Goal: Task Accomplishment & Management: Complete application form

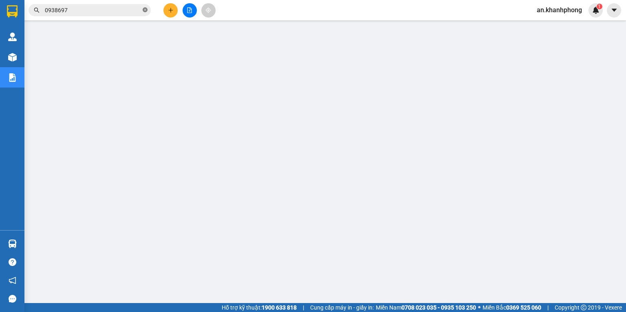
click at [145, 10] on icon "close-circle" at bounding box center [145, 9] width 5 height 5
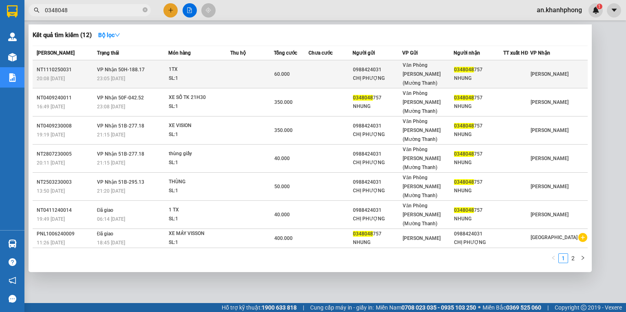
type input "0348048"
click at [338, 65] on td at bounding box center [331, 74] width 44 height 28
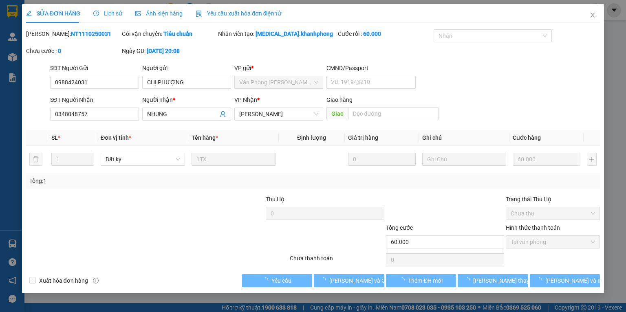
type input "0988424031"
type input "CHỊ PHƯỢNG"
type input "0348048757"
type input "NHUNG"
type input "60.000"
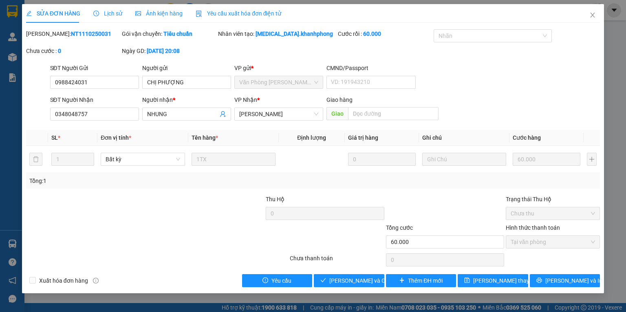
click at [255, 240] on div at bounding box center [241, 237] width 96 height 29
click at [597, 18] on span "Close" at bounding box center [592, 15] width 23 height 23
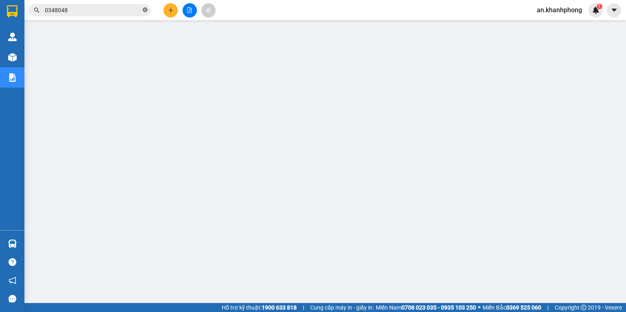
click at [146, 10] on icon "close-circle" at bounding box center [145, 9] width 5 height 5
click at [133, 8] on input "text" at bounding box center [93, 10] width 96 height 9
type input "2"
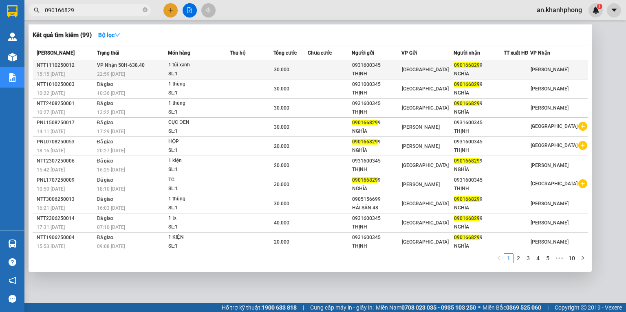
type input "090166829"
click at [344, 67] on td at bounding box center [330, 69] width 44 height 19
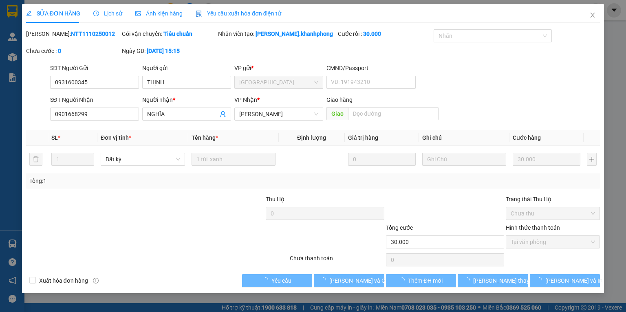
type input "0931600345"
type input "THỊNH"
type input "0901668299"
type input "NGHĨA"
type input "30.000"
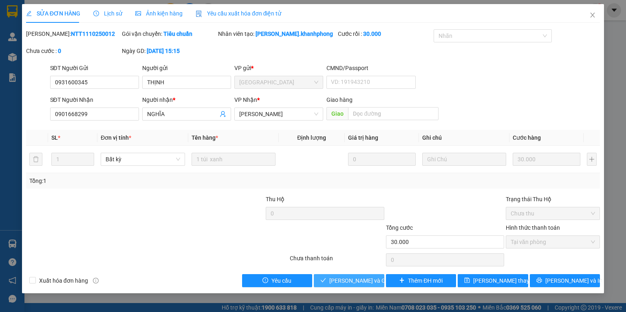
click at [347, 284] on span "[PERSON_NAME] và Giao hàng" at bounding box center [368, 280] width 78 height 9
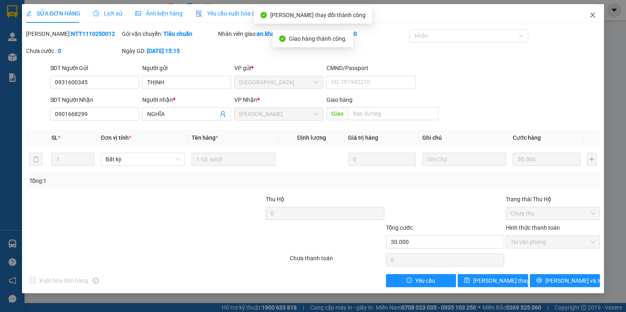
click at [589, 15] on span "Close" at bounding box center [592, 15] width 23 height 23
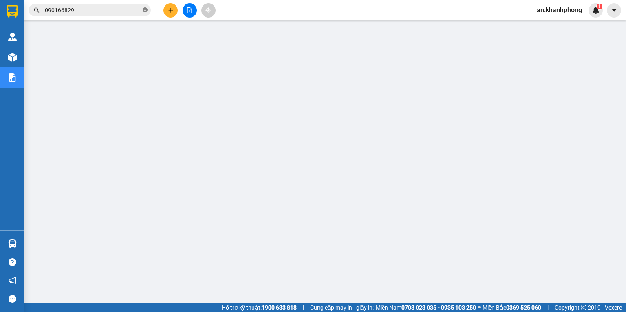
click at [145, 11] on icon "close-circle" at bounding box center [145, 9] width 5 height 5
click at [137, 10] on input "text" at bounding box center [93, 10] width 96 height 9
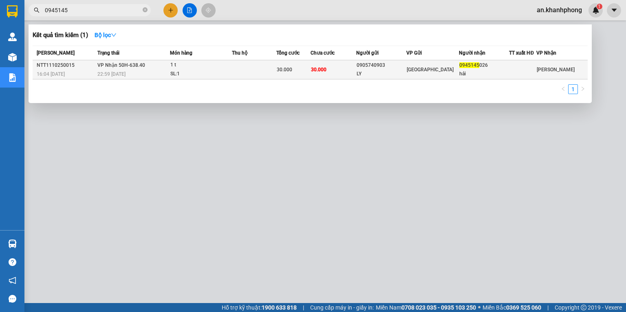
type input "0945145"
click at [390, 64] on div "0905740903" at bounding box center [382, 65] width 50 height 9
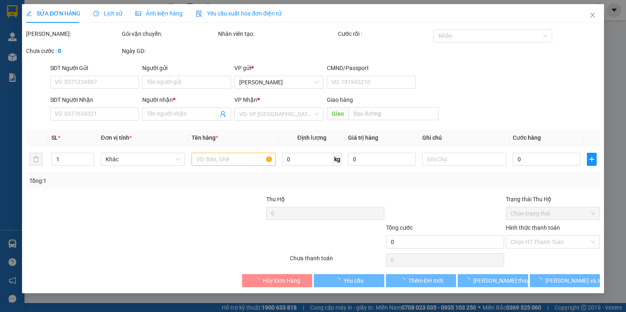
type input "0905740903"
type input "LY"
type input "0945145026"
type input "hải"
type input "30.000"
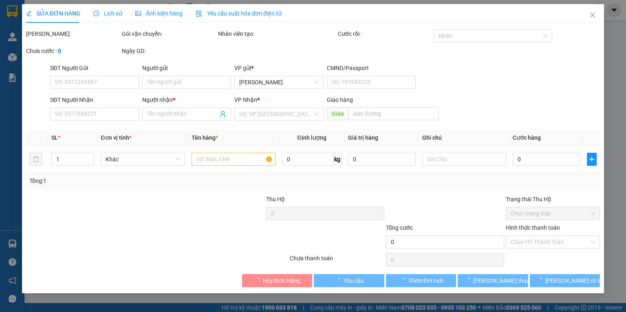
type input "30.000"
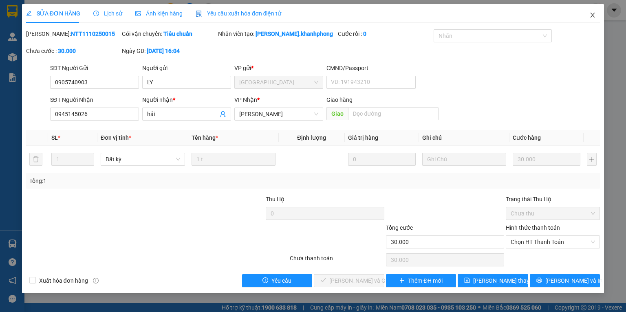
click at [591, 15] on icon "close" at bounding box center [593, 15] width 7 height 7
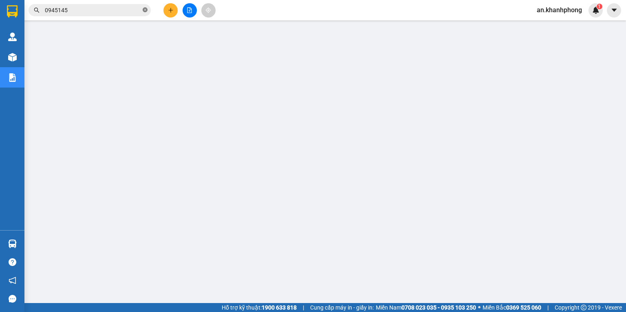
click at [146, 10] on icon "close-circle" at bounding box center [145, 9] width 5 height 5
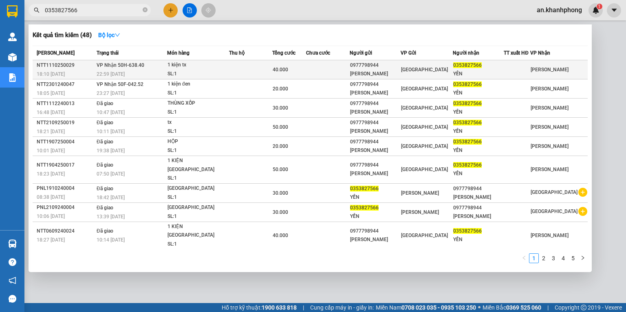
type input "0353827566"
click at [315, 66] on td at bounding box center [328, 69] width 44 height 19
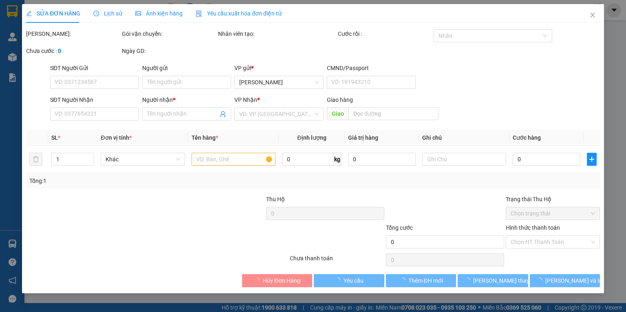
type input "0977798944"
type input "[PERSON_NAME]"
type input "0353827566"
type input "YẾN"
type input "40.000"
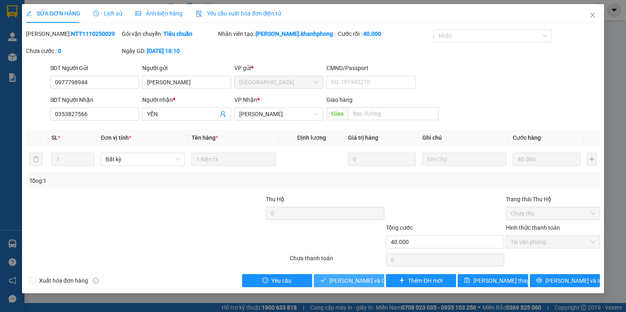
click at [336, 276] on span "[PERSON_NAME] và Giao hàng" at bounding box center [368, 280] width 78 height 9
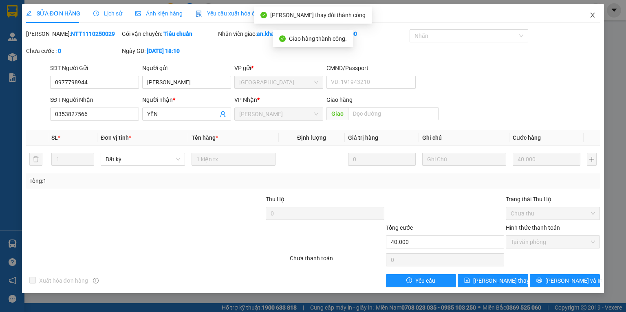
click at [591, 11] on span "Close" at bounding box center [592, 15] width 23 height 23
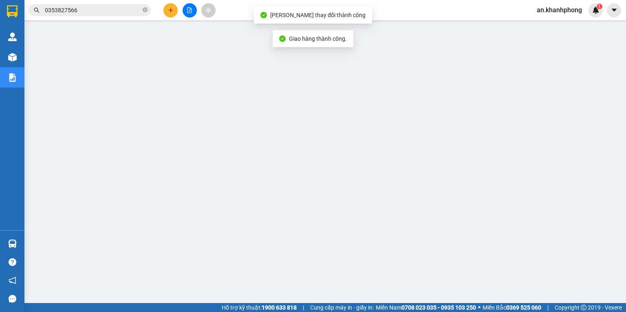
click at [141, 12] on input "0353827566" at bounding box center [93, 10] width 96 height 9
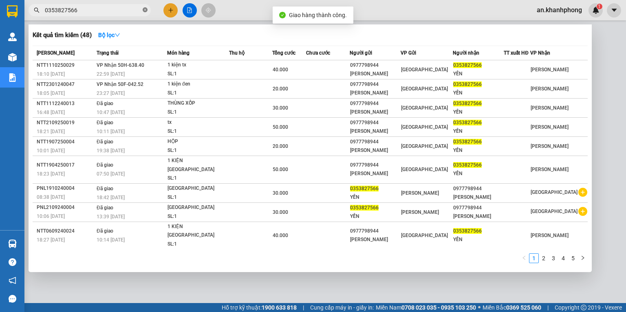
click at [143, 11] on icon "close-circle" at bounding box center [145, 9] width 5 height 5
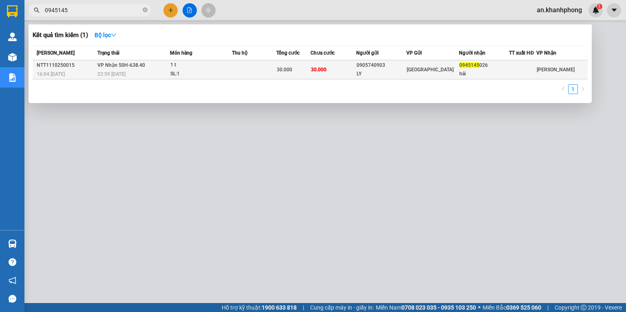
type input "0945145"
click at [367, 65] on div "0905740903" at bounding box center [382, 65] width 50 height 9
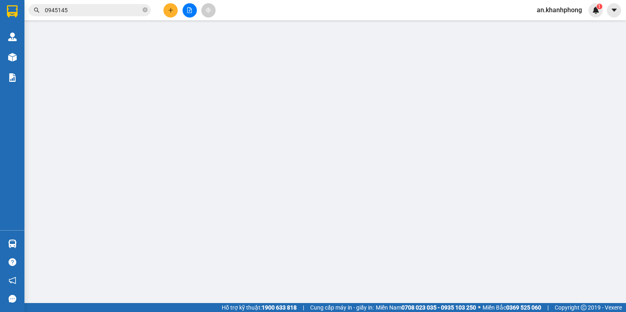
type input "0905740903"
type input "LY"
type input "0945145026"
type input "hải"
type input "30.000"
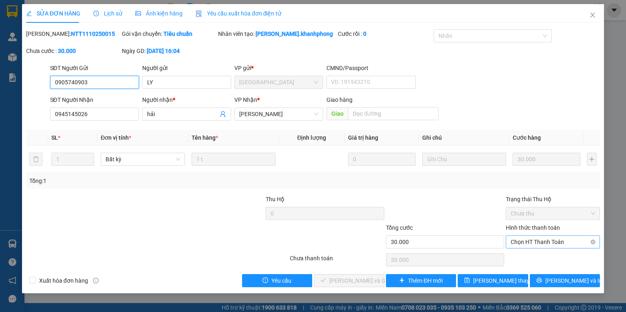
click at [518, 243] on span "Chọn HT Thanh Toán" at bounding box center [553, 242] width 84 height 12
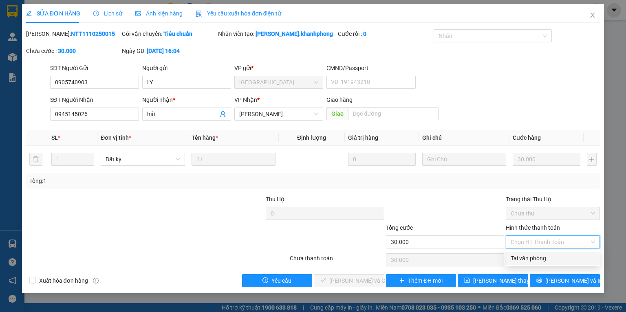
click at [514, 256] on div "Tại văn phòng" at bounding box center [553, 258] width 84 height 9
type input "0"
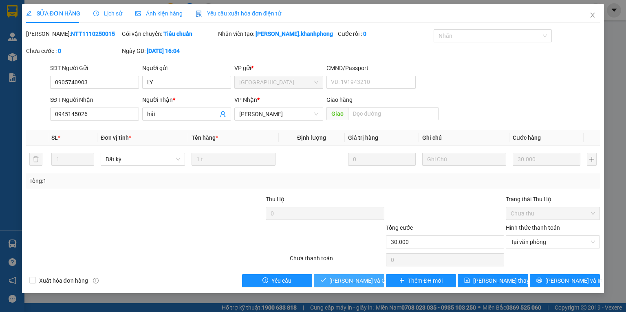
click at [362, 283] on span "[PERSON_NAME] và Giao hàng" at bounding box center [368, 280] width 78 height 9
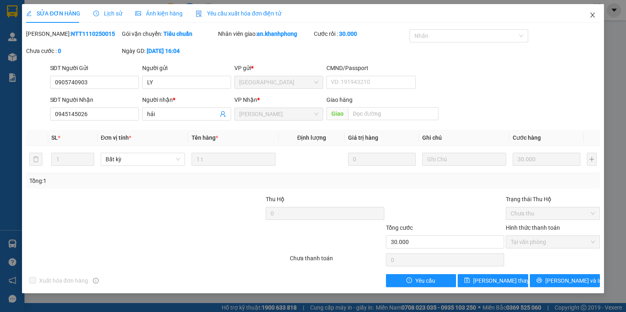
click at [589, 19] on span "Close" at bounding box center [592, 15] width 23 height 23
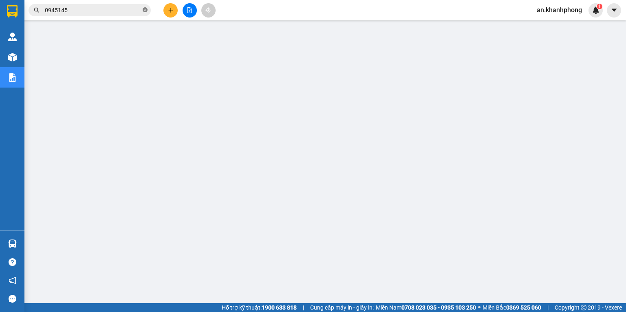
click at [144, 10] on icon "close-circle" at bounding box center [145, 9] width 5 height 5
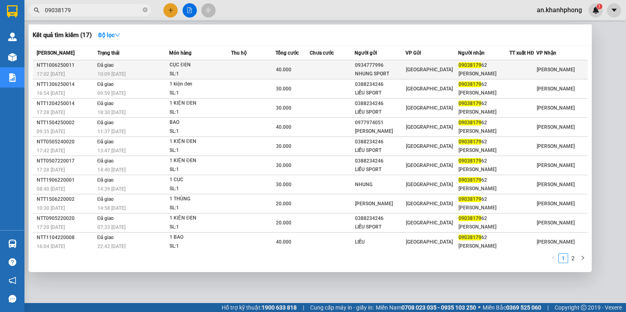
type input "09038179"
click at [401, 67] on div "0934777996" at bounding box center [380, 65] width 51 height 9
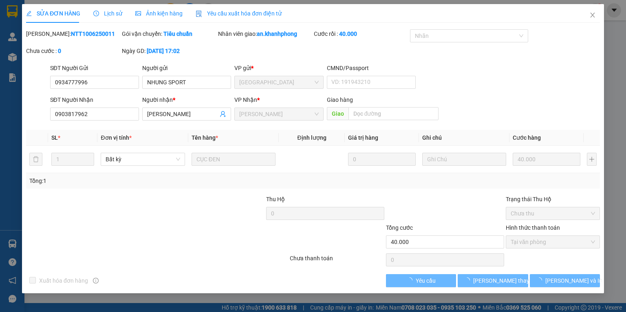
type input "0934777996"
type input "NHUNG SPORT"
type input "0903817962"
type input "[PERSON_NAME]"
type input "40.000"
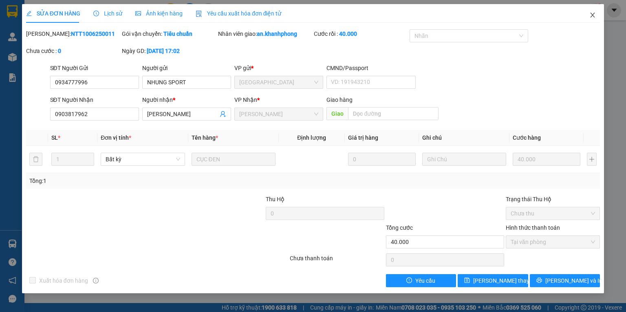
click at [594, 17] on icon "close" at bounding box center [593, 15] width 4 height 5
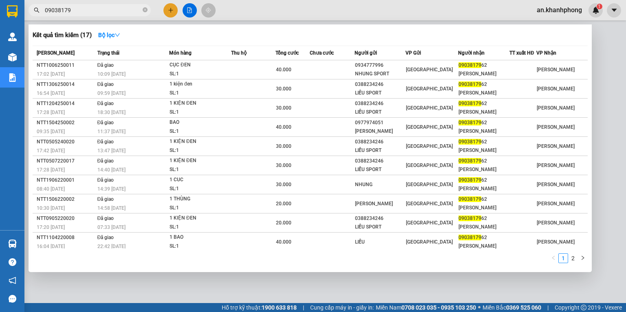
click at [114, 6] on input "09038179" at bounding box center [93, 10] width 96 height 9
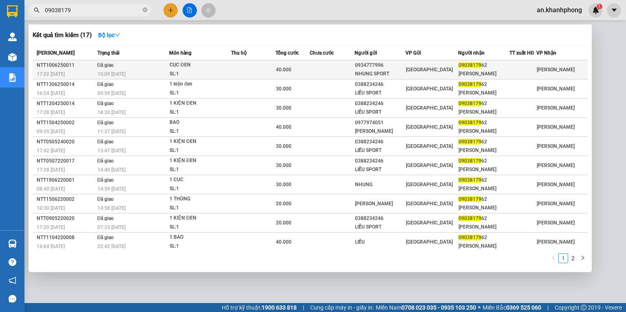
click at [225, 69] on div "CỤC ĐEN" at bounding box center [200, 65] width 61 height 9
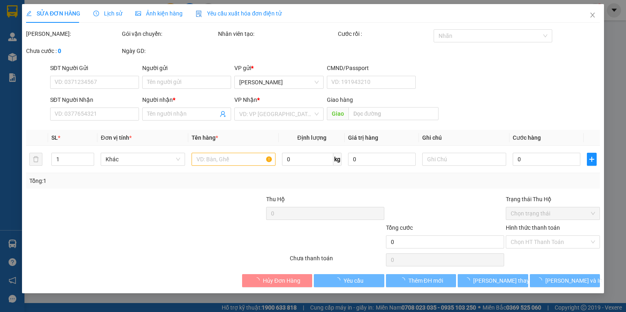
type input "0934777996"
type input "NHUNG SPORT"
type input "0903817962"
type input "[PERSON_NAME]"
type input "40.000"
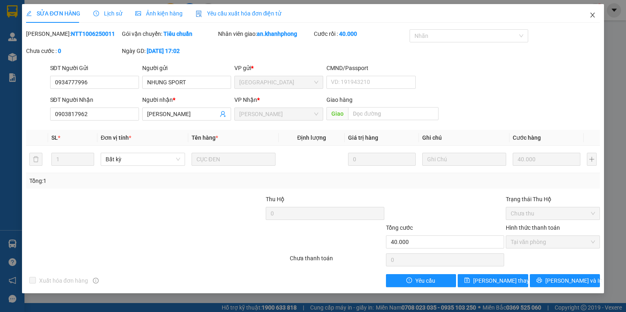
click at [593, 15] on icon "close" at bounding box center [593, 15] width 4 height 5
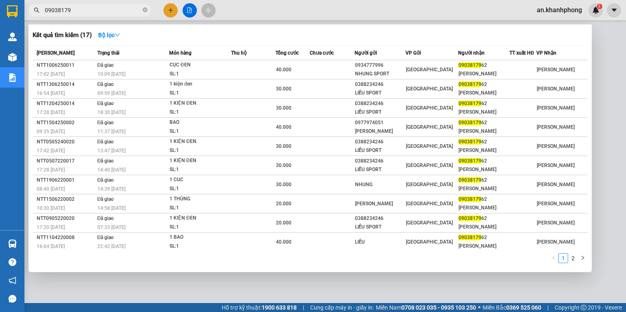
click at [115, 13] on input "09038179" at bounding box center [93, 10] width 96 height 9
click at [143, 9] on icon "close-circle" at bounding box center [145, 9] width 5 height 5
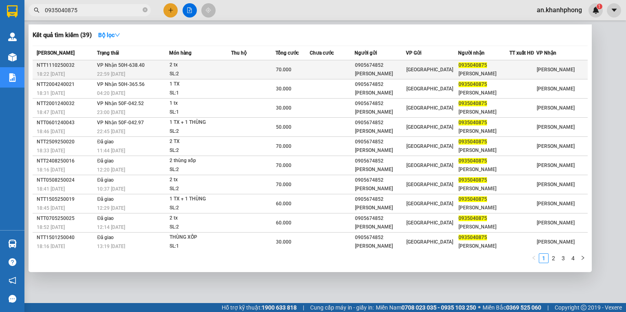
type input "0935040875"
click at [307, 71] on div "70.000" at bounding box center [292, 69] width 33 height 9
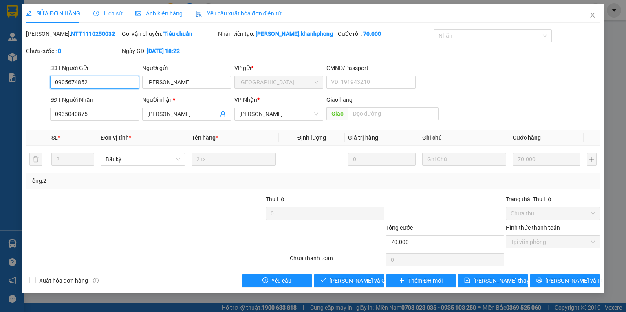
type input "0905674852"
type input "[PERSON_NAME]"
type input "0935040875"
type input "[PERSON_NAME]"
type input "70.000"
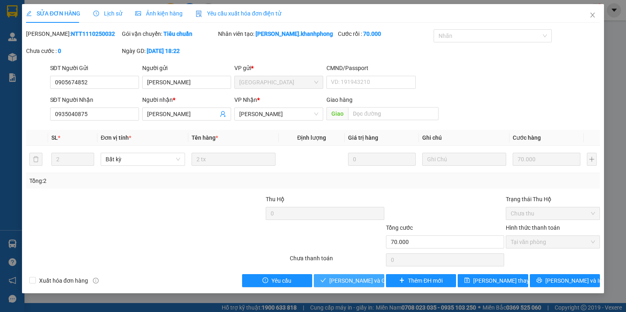
click at [340, 281] on span "[PERSON_NAME] và Giao hàng" at bounding box center [368, 280] width 78 height 9
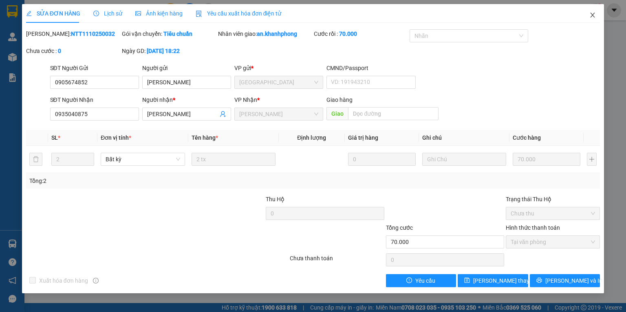
click at [594, 15] on icon "close" at bounding box center [593, 15] width 7 height 7
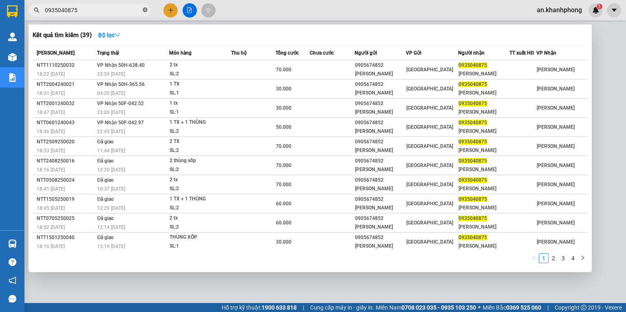
click at [144, 11] on icon "close-circle" at bounding box center [145, 9] width 5 height 5
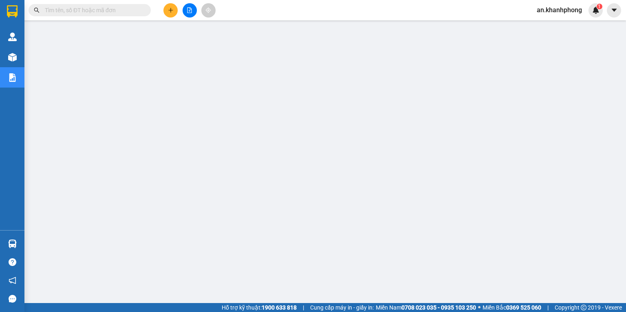
click at [117, 15] on span at bounding box center [90, 10] width 122 height 12
click at [114, 11] on input "text" at bounding box center [93, 10] width 96 height 9
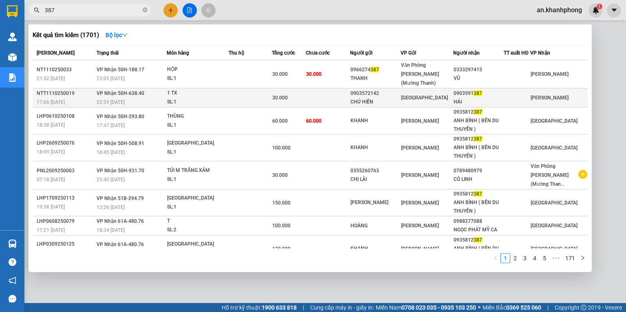
type input "387"
click at [210, 89] on div "1 TX" at bounding box center [197, 93] width 61 height 9
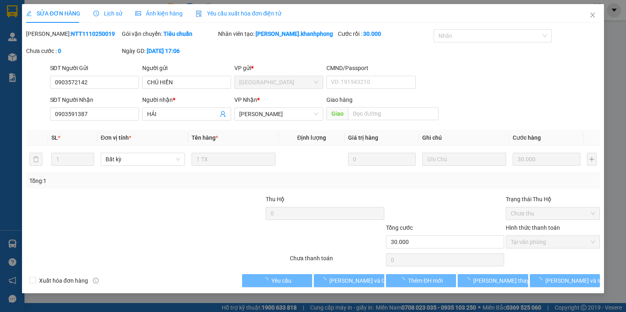
type input "0903572142"
type input "CHÚ HIỀN"
type input "0903591387"
type input "HẢI"
type input "30.000"
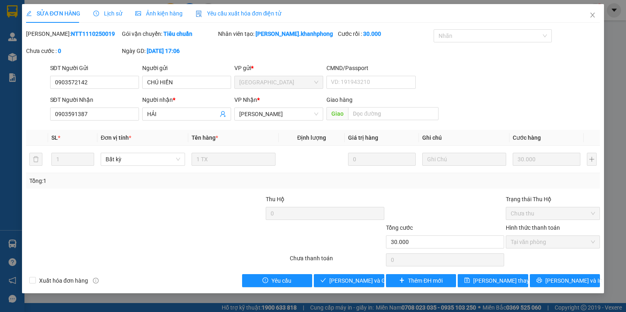
click at [341, 273] on div "Total Paid Fee 30.000 Total UnPaid Fee 0 Cash Collection Total Fee Mã ĐH: NTT11…" at bounding box center [313, 158] width 574 height 258
click at [340, 278] on span "[PERSON_NAME] và Giao hàng" at bounding box center [368, 280] width 78 height 9
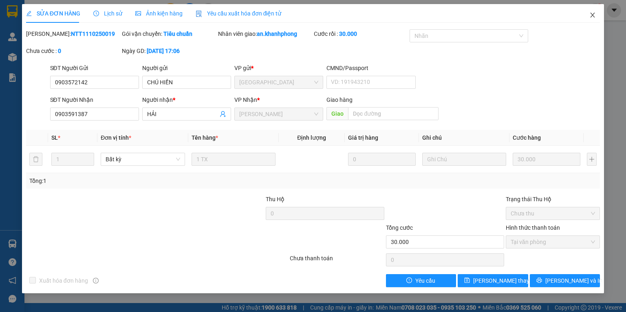
click at [592, 18] on span "Close" at bounding box center [592, 15] width 23 height 23
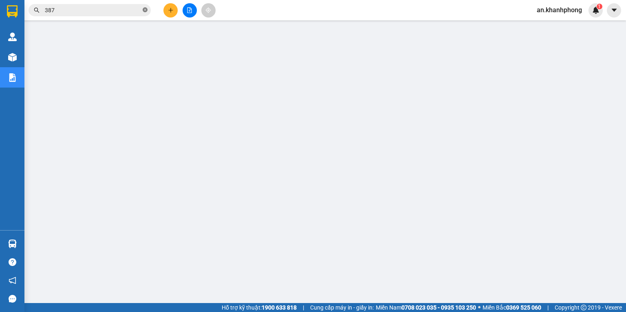
click at [145, 12] on icon "close-circle" at bounding box center [145, 9] width 5 height 5
click at [103, 11] on input "text" at bounding box center [93, 10] width 96 height 9
click at [168, 9] on icon "plus" at bounding box center [171, 10] width 6 height 6
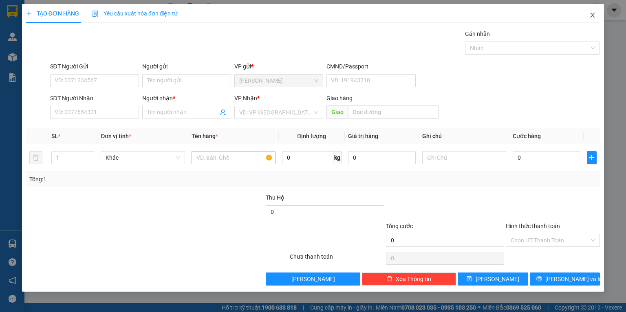
click at [593, 18] on icon "close" at bounding box center [593, 15] width 7 height 7
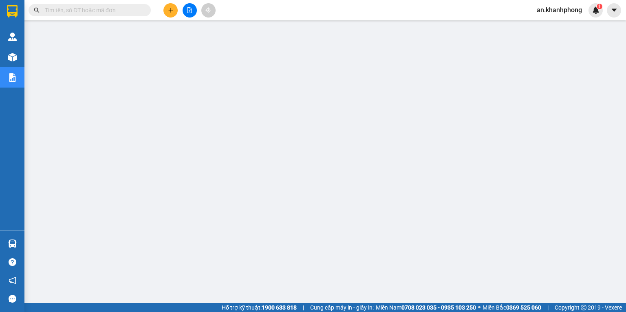
click at [89, 6] on input "text" at bounding box center [93, 10] width 96 height 9
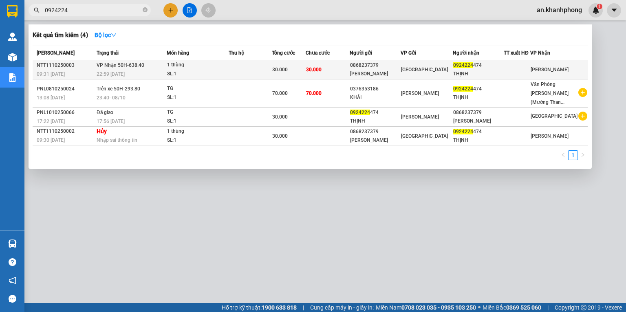
type input "0924224"
click at [347, 72] on td "30.000" at bounding box center [328, 69] width 44 height 19
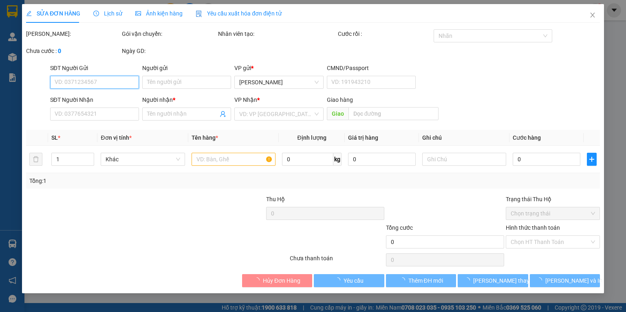
type input "0868237379"
type input "[PERSON_NAME]"
type input "0924224474"
type input "THỊNH"
type input "30.000"
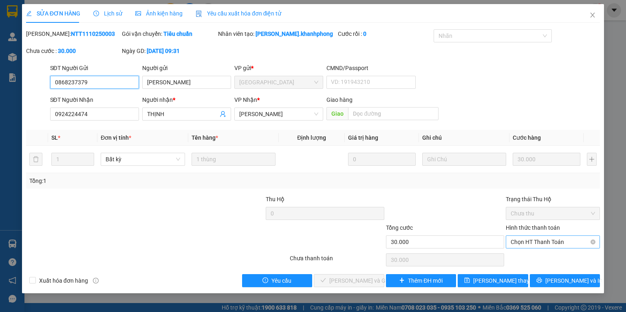
click at [522, 247] on span "Chọn HT Thanh Toán" at bounding box center [553, 242] width 84 height 12
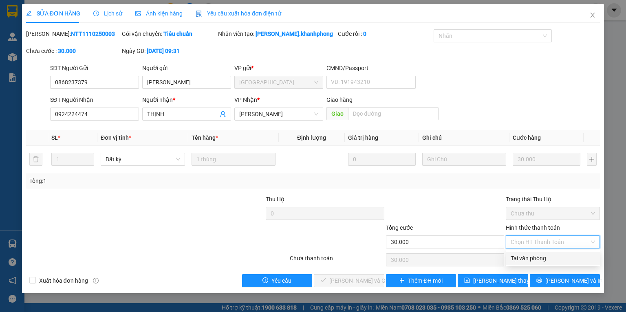
click at [517, 256] on div "Tại văn phòng" at bounding box center [553, 258] width 84 height 9
type input "0"
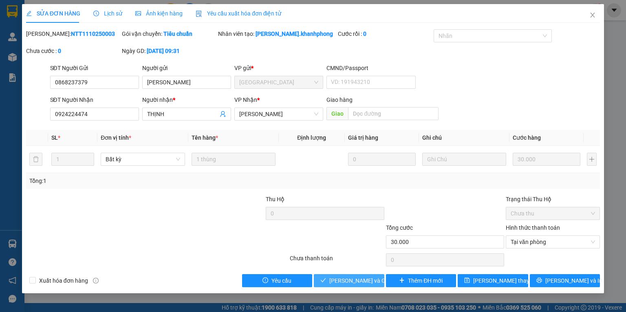
click at [341, 281] on span "[PERSON_NAME] và Giao hàng" at bounding box center [368, 280] width 78 height 9
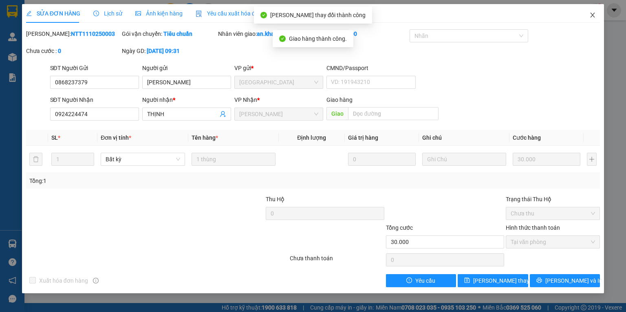
click at [591, 14] on icon "close" at bounding box center [593, 15] width 4 height 5
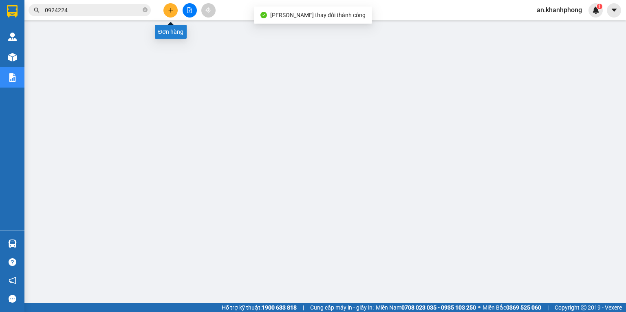
click at [172, 6] on button at bounding box center [171, 10] width 14 height 14
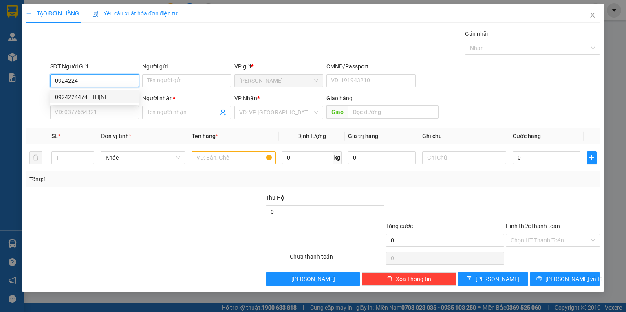
click at [87, 99] on div "0924224474 - THỊNH" at bounding box center [94, 97] width 79 height 9
type input "0924224474"
type input "THỊNH"
type input "0924224474"
click at [85, 110] on input "SĐT Người Nhận" at bounding box center [94, 112] width 89 height 13
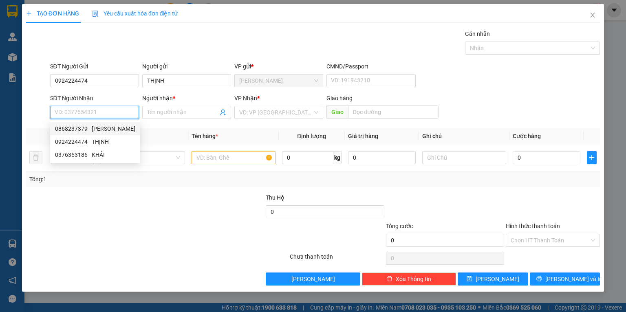
click at [102, 128] on div "0868237379 - [PERSON_NAME]" at bounding box center [95, 128] width 80 height 9
type input "0868237379"
type input "[PERSON_NAME]"
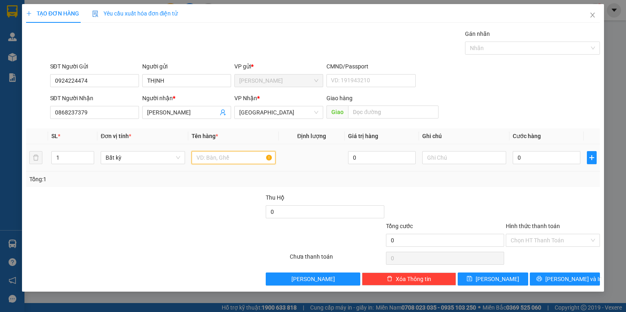
click at [226, 156] on input "text" at bounding box center [234, 157] width 84 height 13
type input "KIỆN DẸP"
click at [172, 199] on div at bounding box center [205, 207] width 120 height 29
click at [539, 152] on input "0" at bounding box center [547, 157] width 68 height 13
type input "3"
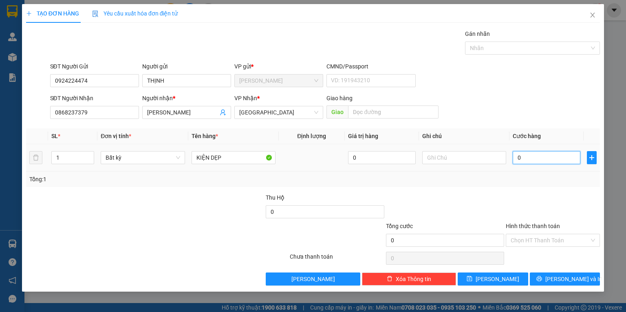
type input "3"
type input "30"
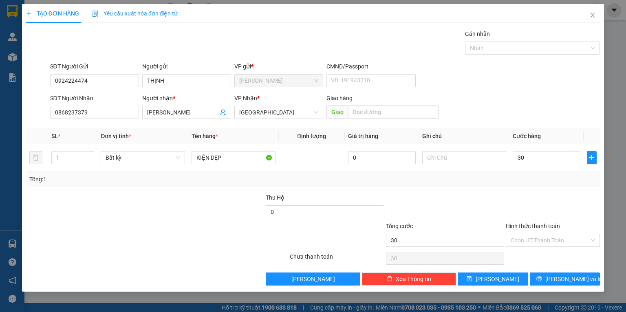
type input "30.000"
click at [533, 175] on div "Tổng: 1" at bounding box center [313, 179] width 574 height 15
click at [548, 283] on button "[PERSON_NAME] và In" at bounding box center [565, 279] width 71 height 13
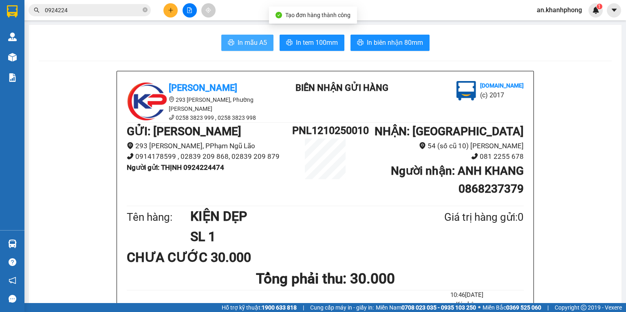
click at [238, 46] on span "In mẫu A5" at bounding box center [252, 43] width 29 height 10
click at [143, 10] on icon "close-circle" at bounding box center [145, 9] width 5 height 5
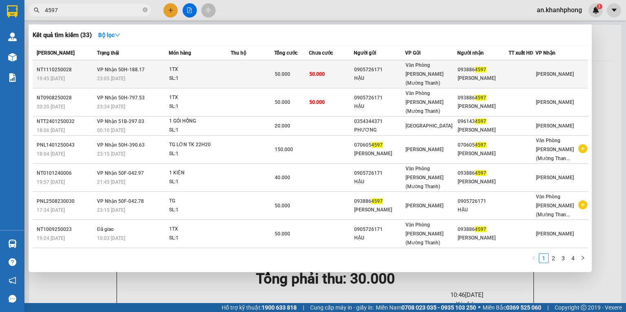
type input "4597"
click at [393, 67] on div "0905726171" at bounding box center [379, 70] width 51 height 9
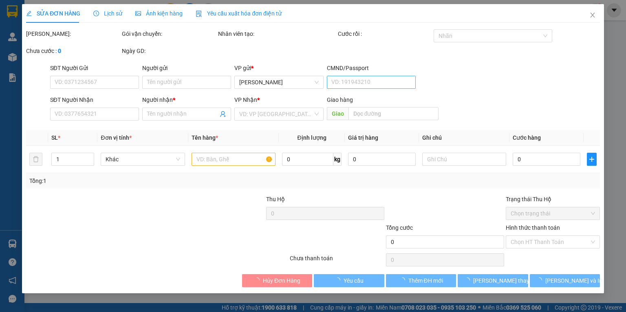
type input "0905726171"
type input "HẬU"
type input "0938864597"
type input "[PERSON_NAME]"
type input "50.000"
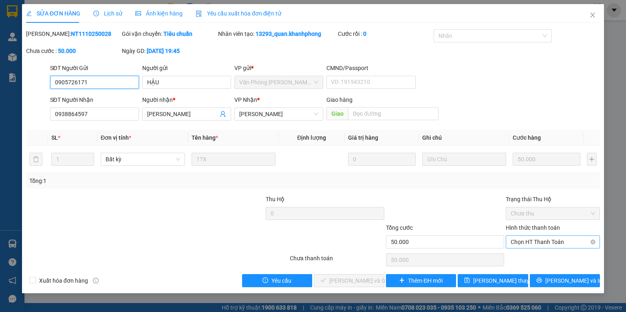
click at [548, 243] on span "Chọn HT Thanh Toán" at bounding box center [553, 242] width 84 height 12
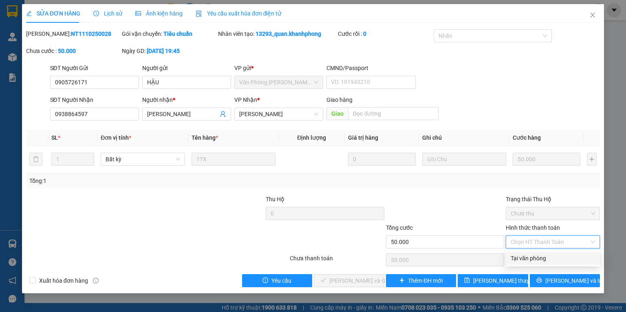
click at [535, 256] on div "Tại văn phòng" at bounding box center [553, 258] width 84 height 9
type input "0"
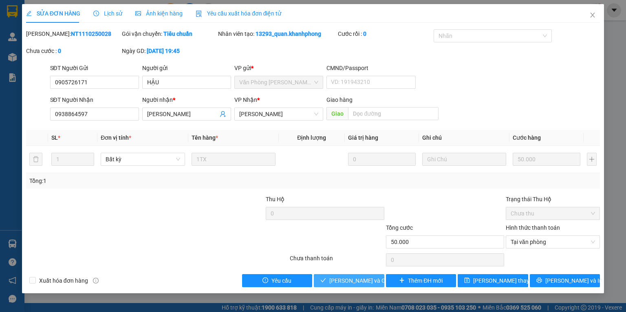
click at [369, 283] on span "[PERSON_NAME] và Giao hàng" at bounding box center [368, 280] width 78 height 9
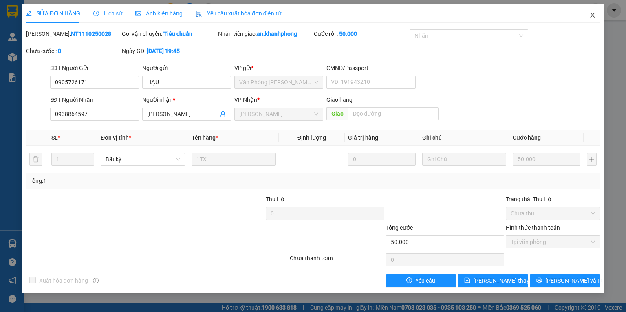
click at [592, 15] on icon "close" at bounding box center [593, 15] width 4 height 5
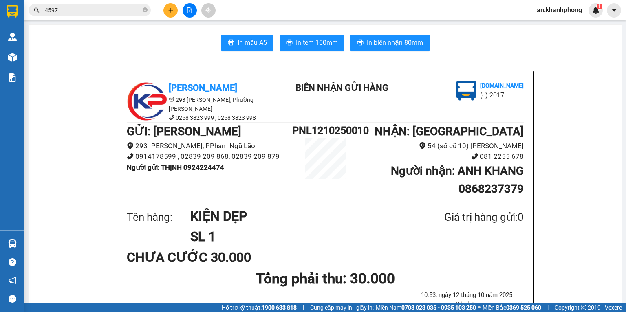
click at [172, 9] on icon "plus" at bounding box center [171, 10] width 6 height 6
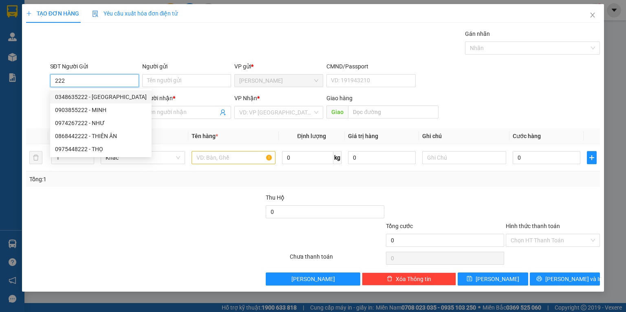
click at [86, 98] on div "0348635222 - [GEOGRAPHIC_DATA]" at bounding box center [101, 97] width 92 height 9
type input "0348635222"
type input "ĐỨC"
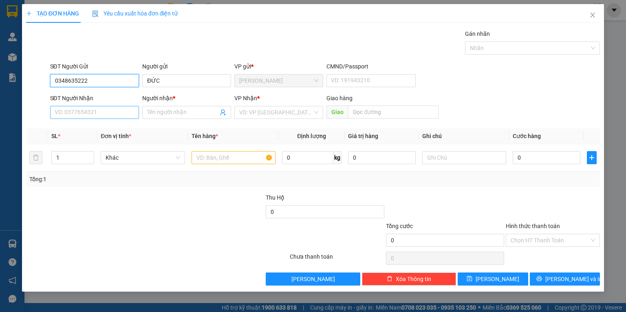
type input "0348635222"
click at [84, 112] on input "SĐT Người Nhận" at bounding box center [94, 112] width 89 height 13
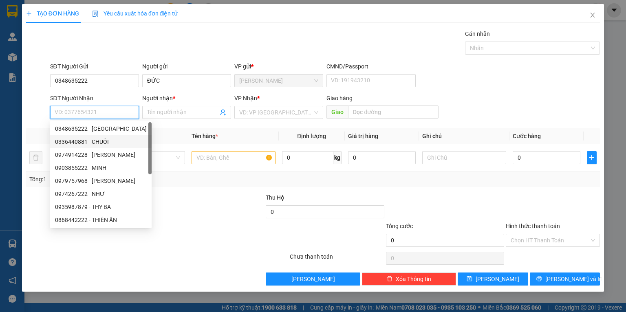
click at [90, 139] on div "0336440881 - CHUỐI" at bounding box center [101, 141] width 92 height 9
type input "0336440881"
type input "CHUỐI"
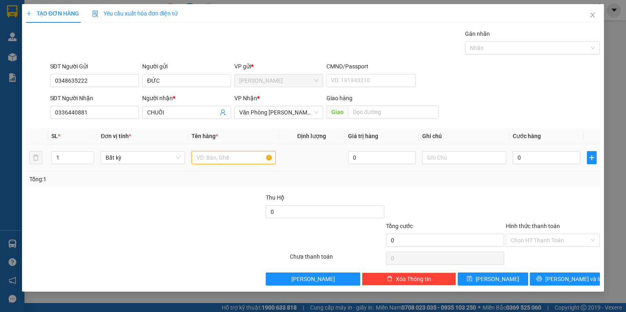
click at [213, 158] on input "text" at bounding box center [234, 157] width 84 height 13
type input "[GEOGRAPHIC_DATA]"
click at [209, 180] on div "Tổng: 1" at bounding box center [135, 179] width 213 height 9
click at [519, 158] on input "0" at bounding box center [547, 157] width 68 height 13
type input "7"
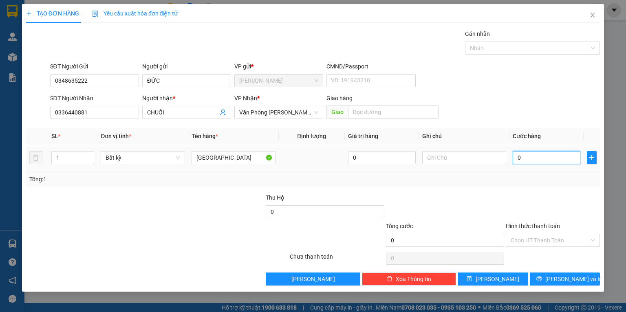
type input "7"
type input "70"
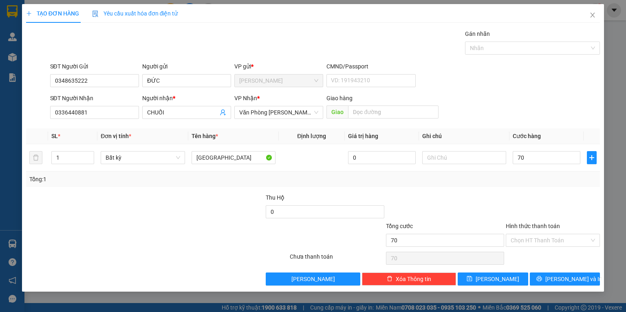
type input "70.000"
click at [521, 184] on div "Tổng: 1" at bounding box center [313, 179] width 574 height 15
click at [457, 161] on input "text" at bounding box center [464, 157] width 84 height 13
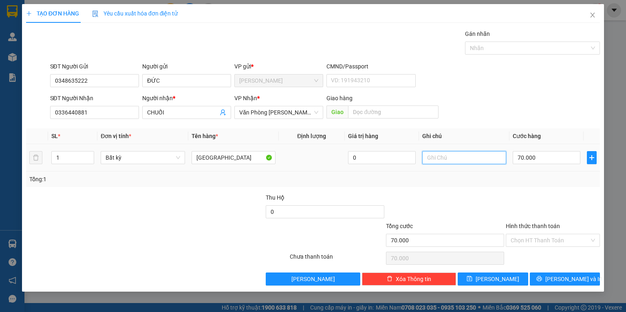
type input "D"
type input "ĐTN"
click at [457, 184] on div "Tổng: 1" at bounding box center [313, 179] width 574 height 15
click at [572, 280] on span "[PERSON_NAME] và In" at bounding box center [574, 279] width 57 height 9
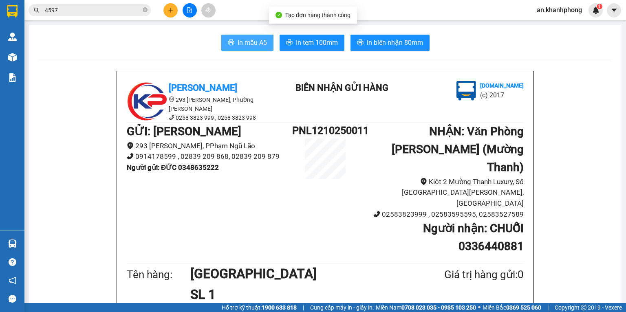
click at [238, 42] on span "In mẫu A5" at bounding box center [252, 43] width 29 height 10
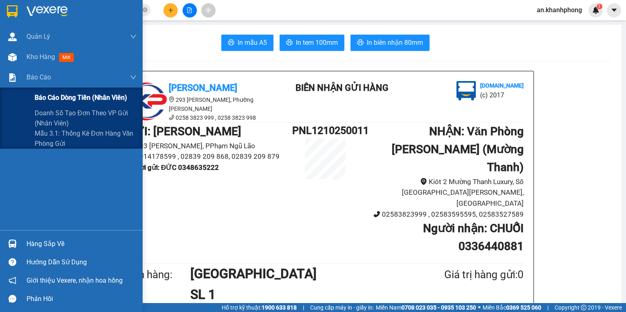
click at [33, 91] on div "Báo cáo dòng tiền (nhân viên)" at bounding box center [71, 98] width 143 height 20
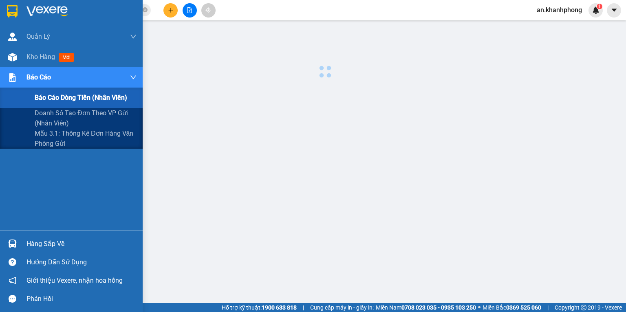
click at [33, 91] on div "Báo cáo dòng tiền (nhân viên)" at bounding box center [71, 98] width 143 height 20
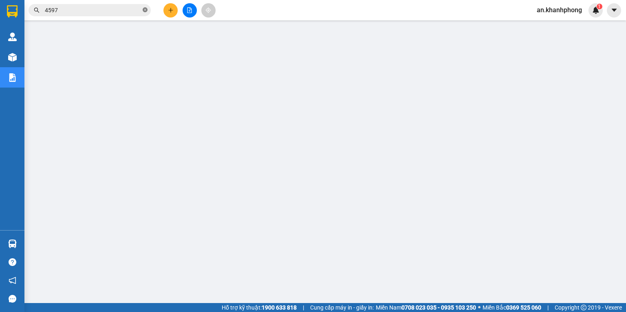
click at [144, 11] on icon "close-circle" at bounding box center [145, 9] width 5 height 5
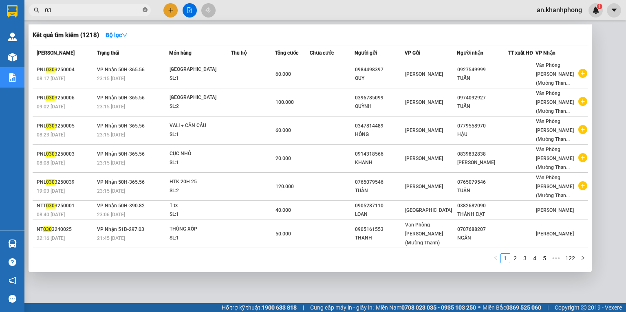
type input "0"
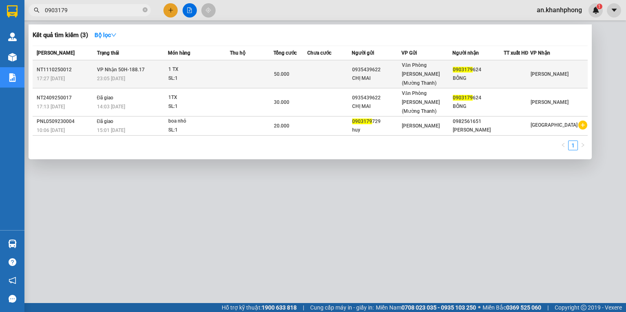
type input "0903179"
click at [367, 74] on div "CHỊ MAI" at bounding box center [376, 78] width 49 height 9
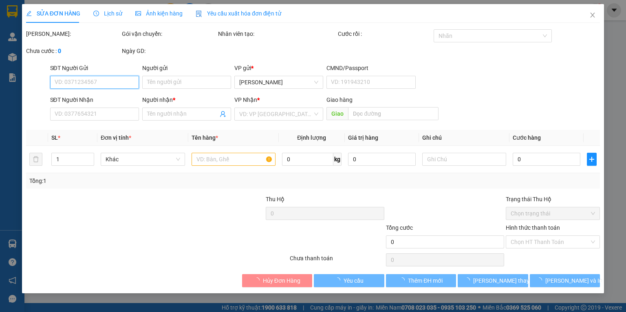
type input "0935439622"
type input "CHỊ MAI"
type input "0903179624"
type input "BÔNG"
type input "50.000"
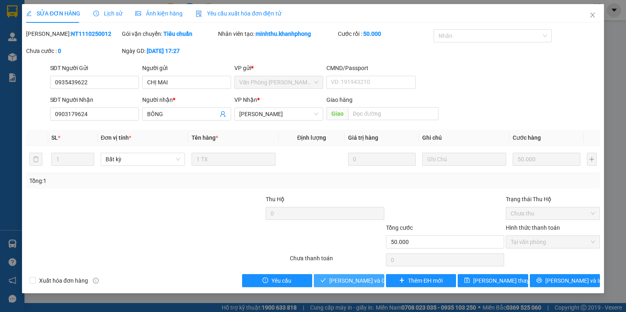
click at [343, 284] on span "[PERSON_NAME] và Giao hàng" at bounding box center [368, 280] width 78 height 9
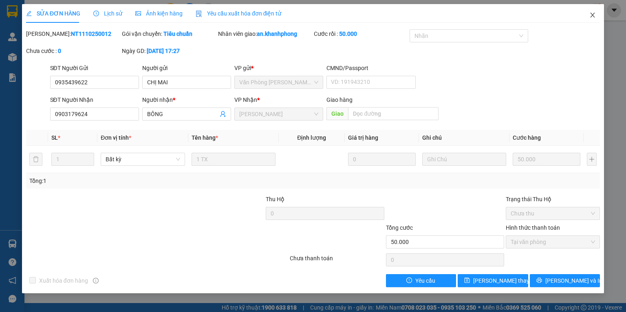
click at [591, 13] on icon "close" at bounding box center [593, 15] width 4 height 5
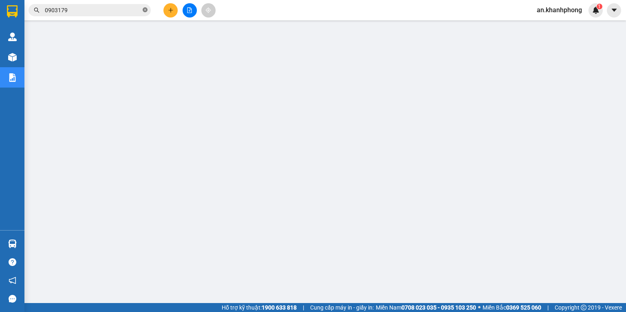
click at [144, 8] on icon "close-circle" at bounding box center [145, 9] width 5 height 5
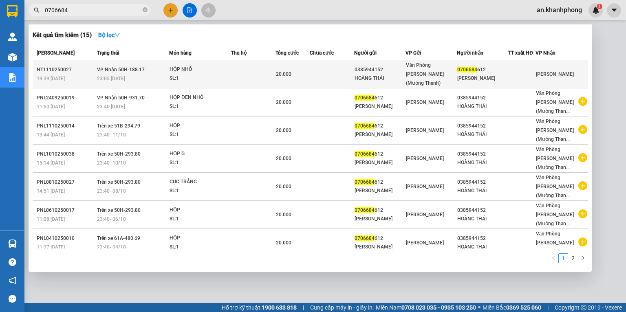
type input "0706684"
click at [302, 70] on div "20.000" at bounding box center [292, 74] width 33 height 9
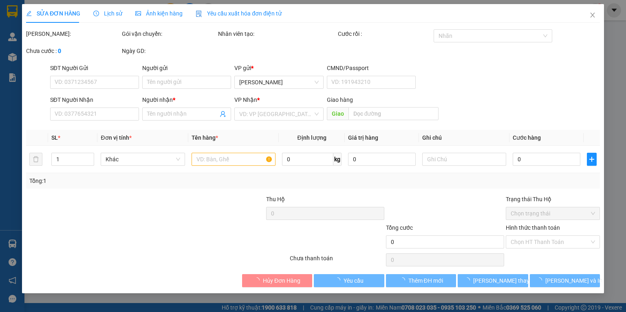
type input "0385944152"
type input "HOÀNG THÁI"
type input "0706684612"
type input "[PERSON_NAME]"
type input "20.000"
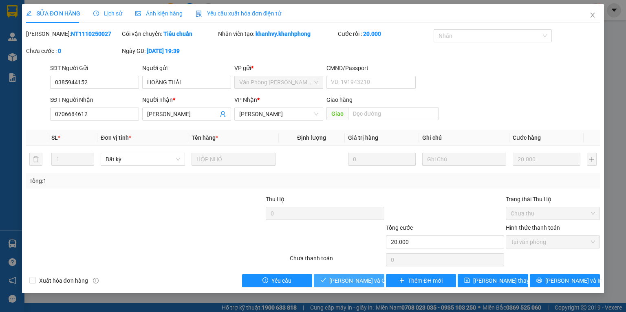
click at [348, 276] on button "[PERSON_NAME] và Giao hàng" at bounding box center [349, 280] width 71 height 13
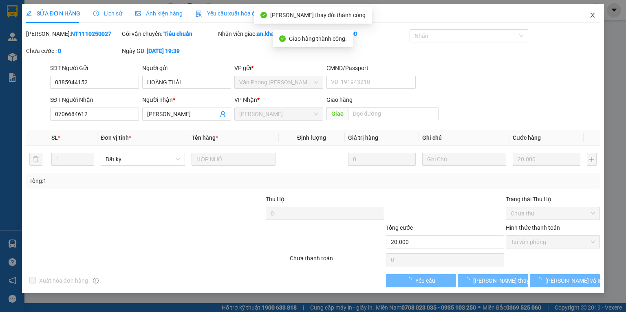
click at [587, 14] on span "Close" at bounding box center [592, 15] width 23 height 23
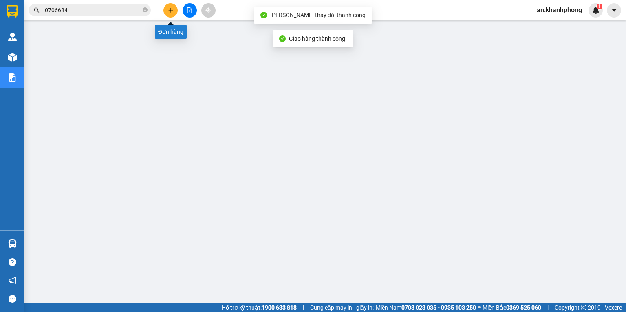
click at [166, 12] on button at bounding box center [171, 10] width 14 height 14
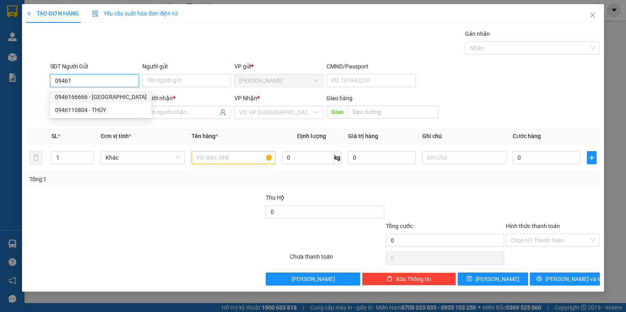
click at [105, 95] on div "0946166666 - [GEOGRAPHIC_DATA]" at bounding box center [101, 97] width 92 height 9
type input "0946166666"
type input "[PERSON_NAME]"
type input "0946166666"
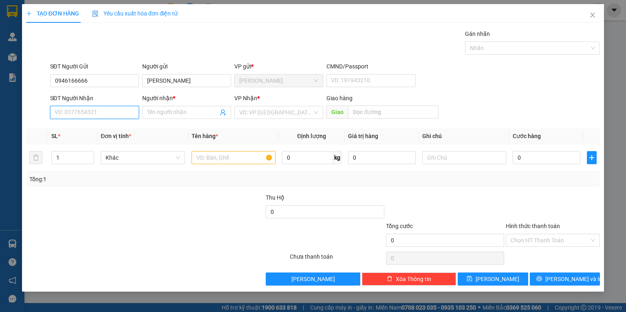
click at [98, 115] on input "SĐT Người Nhận" at bounding box center [94, 112] width 89 height 13
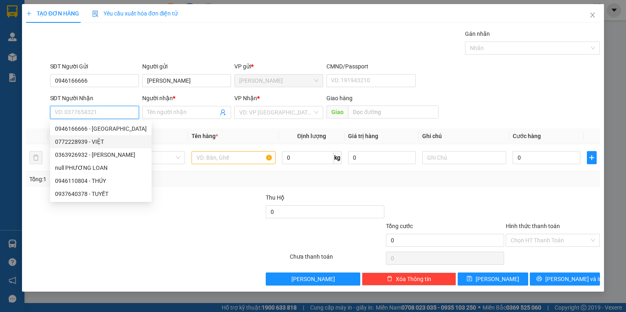
click at [92, 138] on div "0772228939 - VIỆT" at bounding box center [101, 141] width 92 height 9
type input "0772228939"
type input "VIỆT"
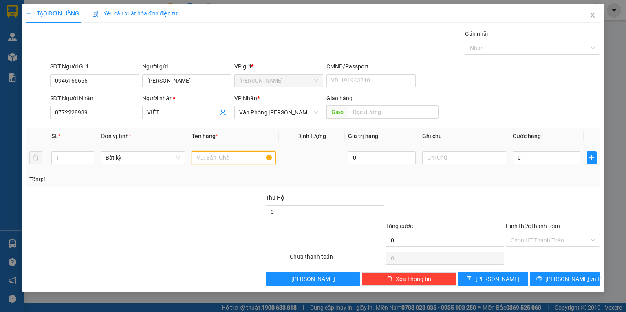
click at [225, 157] on input "text" at bounding box center [234, 157] width 84 height 13
type input "T DẸP VÀNG"
click at [199, 199] on div at bounding box center [205, 207] width 120 height 29
click at [535, 161] on input "0" at bounding box center [547, 157] width 68 height 13
type input "3"
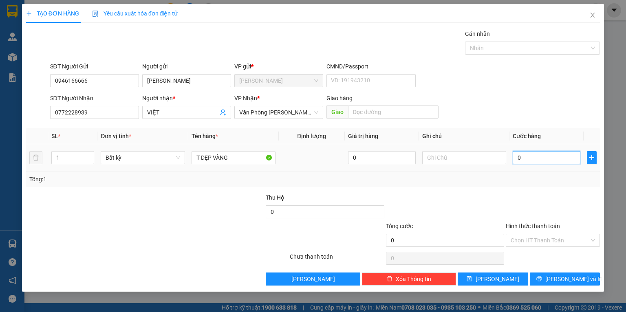
type input "3"
type input "30"
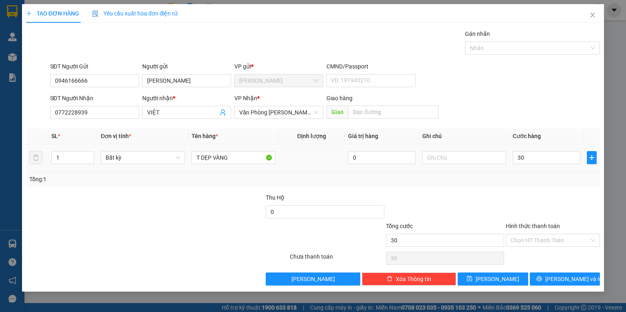
type input "30.000"
click at [532, 181] on div "Tổng: 1" at bounding box center [313, 179] width 568 height 9
click at [470, 164] on input "text" at bounding box center [464, 157] width 84 height 13
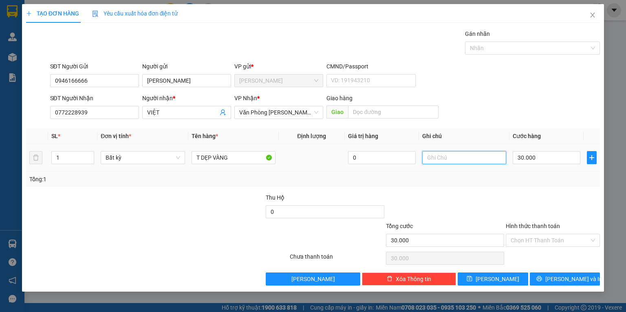
type input "D"
type input "ĐTN"
click at [481, 202] on div at bounding box center [445, 207] width 120 height 29
click at [556, 282] on button "[PERSON_NAME] và In" at bounding box center [565, 279] width 71 height 13
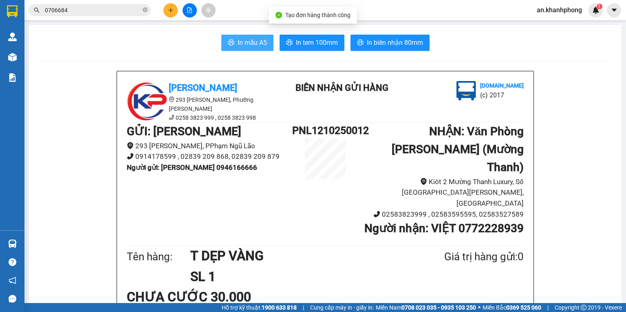
click at [230, 38] on button "In mẫu A5" at bounding box center [247, 43] width 52 height 16
click at [165, 10] on button at bounding box center [171, 10] width 14 height 14
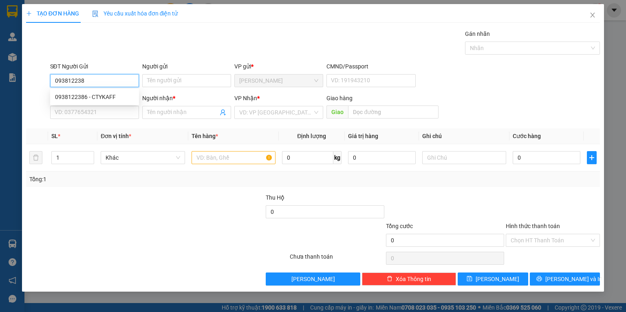
type input "0938122386"
click at [100, 97] on div "0938122386 - CTYKAFF" at bounding box center [94, 97] width 79 height 9
type input "CTYKAFF"
type input "0938122386"
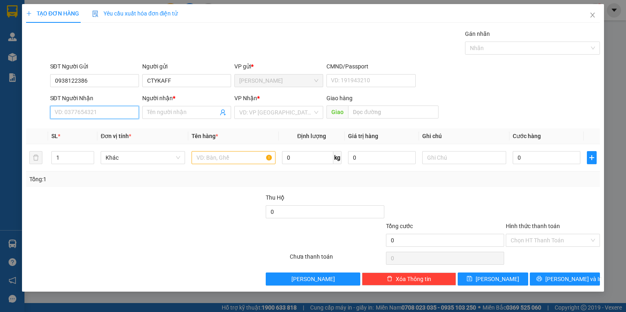
click at [103, 112] on input "SĐT Người Nhận" at bounding box center [94, 112] width 89 height 13
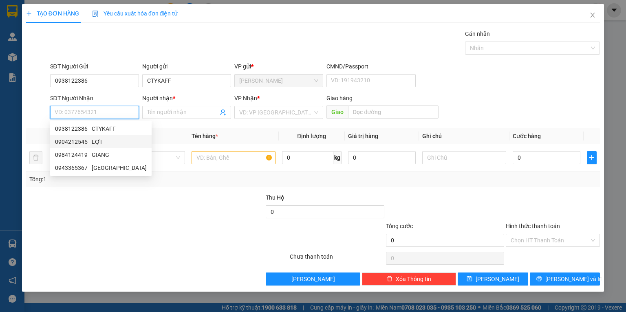
click at [93, 141] on div "0904212545 - LỢI" at bounding box center [101, 141] width 92 height 9
type input "0904212545"
type input "LỢI"
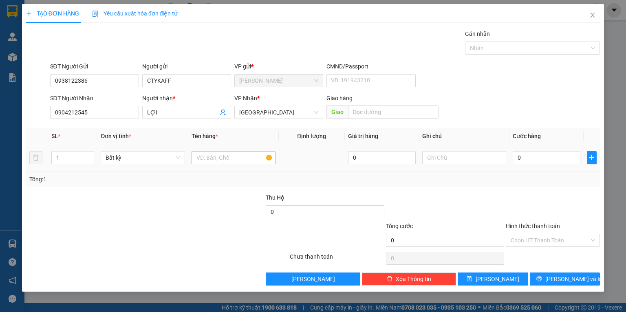
click at [244, 166] on td at bounding box center [233, 157] width 91 height 27
click at [239, 160] on input "text" at bounding box center [234, 157] width 84 height 13
type input "T TRẮNG DẸP"
click at [203, 183] on div "Tổng: 1" at bounding box center [135, 179] width 213 height 9
click at [570, 158] on input "0" at bounding box center [547, 157] width 68 height 13
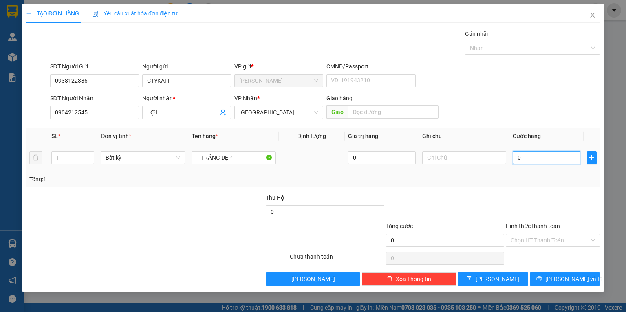
type input "4"
type input "40"
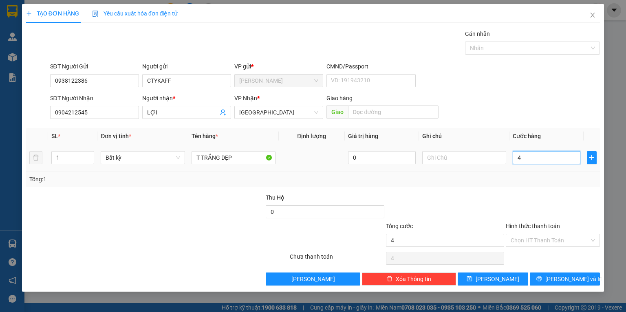
type input "40"
type input "40.000"
click at [557, 167] on td "40.000" at bounding box center [547, 157] width 74 height 27
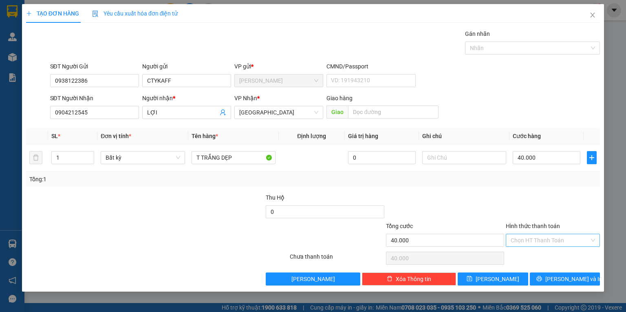
click at [538, 243] on input "Hình thức thanh toán" at bounding box center [550, 240] width 79 height 12
click at [513, 197] on div at bounding box center [553, 207] width 96 height 29
click at [538, 162] on input "40.000" at bounding box center [547, 157] width 68 height 13
type input "0"
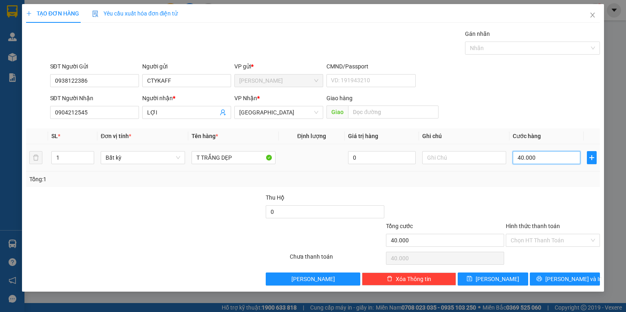
type input "0"
type input "05"
type input "5"
type input "050"
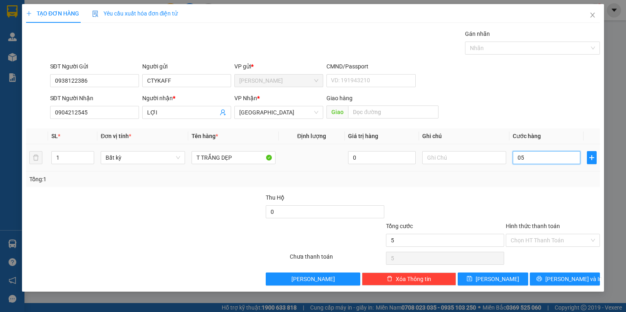
type input "50"
type input "50.000"
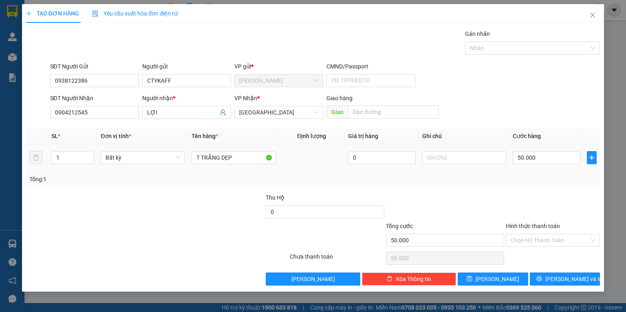
click at [546, 172] on div "Tổng: 1" at bounding box center [313, 179] width 574 height 15
click at [546, 155] on input "50.000" at bounding box center [547, 157] width 68 height 13
type input "0"
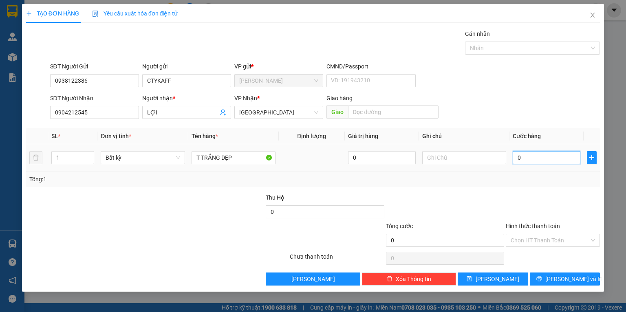
type input "04"
type input "4"
type input "040"
type input "40"
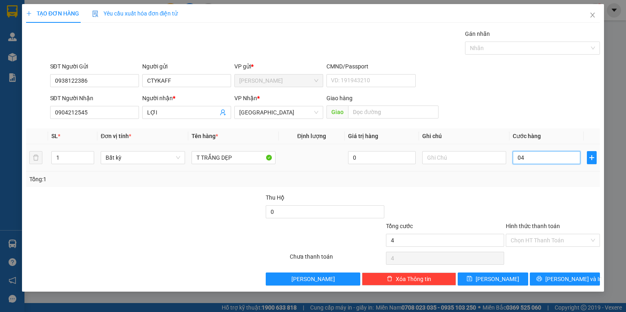
type input "40"
type input "40.000"
click at [526, 187] on div "Transit Pickup Surcharge Ids Transit Deliver Surcharge Ids Transit Deliver Surc…" at bounding box center [313, 157] width 574 height 256
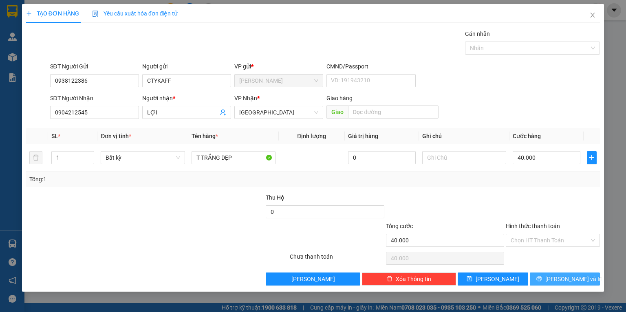
click at [536, 276] on button "[PERSON_NAME] và In" at bounding box center [565, 279] width 71 height 13
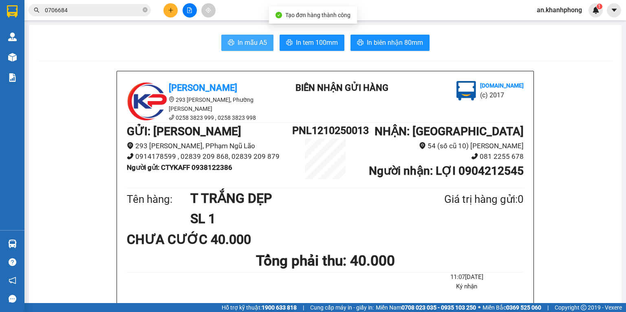
click at [252, 39] on span "In mẫu A5" at bounding box center [252, 43] width 29 height 10
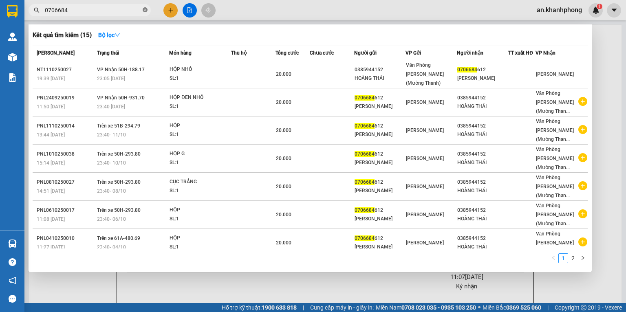
click at [144, 12] on icon "close-circle" at bounding box center [145, 9] width 5 height 5
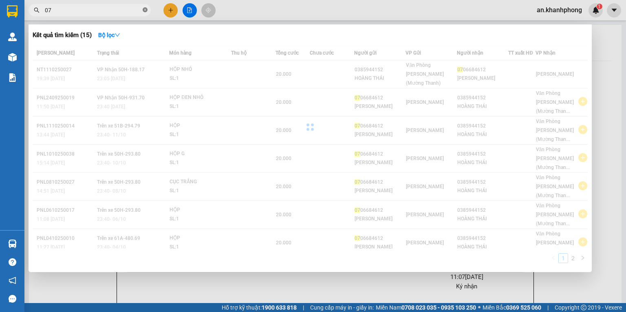
type input "0"
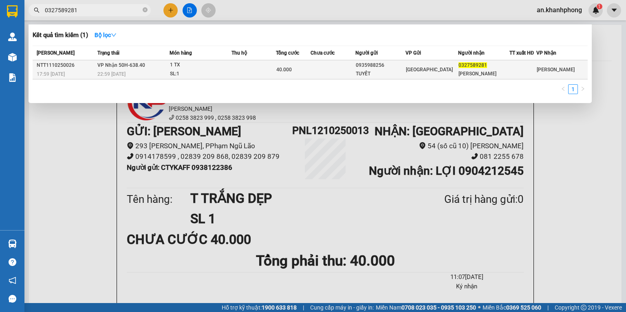
type input "0327589281"
click at [391, 64] on div "0935988256" at bounding box center [381, 65] width 50 height 9
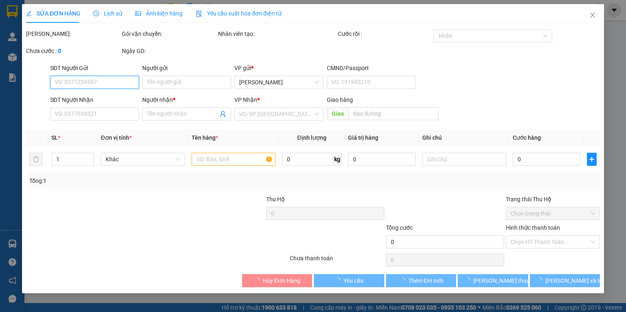
type input "0935988256"
type input "TUYẾT"
type input "0327589281"
type input "[PERSON_NAME]"
type input "40.000"
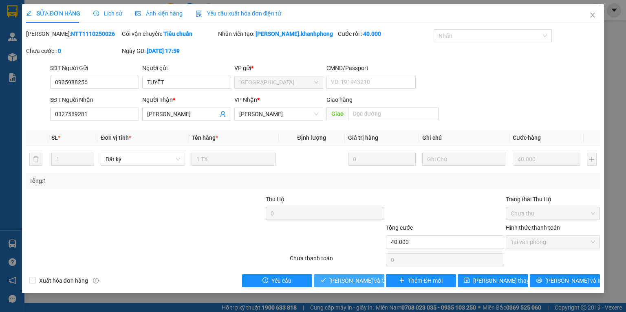
click at [340, 278] on span "[PERSON_NAME] và Giao hàng" at bounding box center [368, 280] width 78 height 9
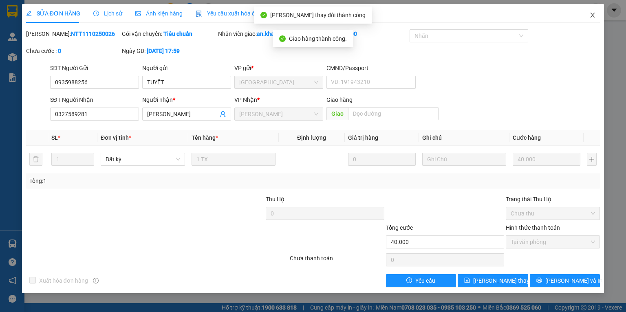
click at [592, 14] on icon "close" at bounding box center [593, 15] width 4 height 5
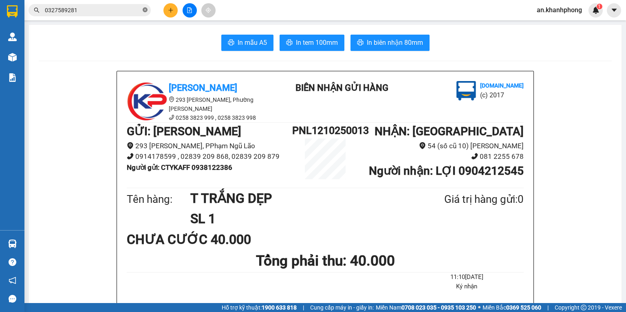
click at [144, 9] on icon "close-circle" at bounding box center [145, 9] width 5 height 5
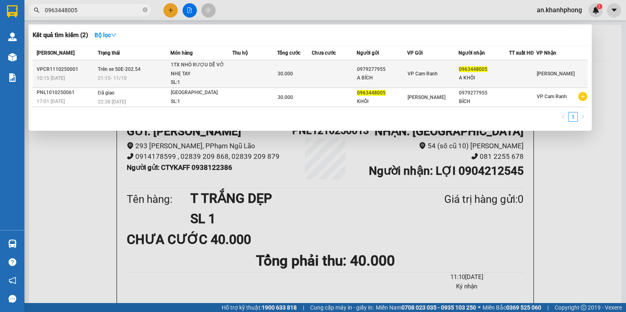
type input "0963448005"
click at [349, 71] on td at bounding box center [334, 74] width 45 height 28
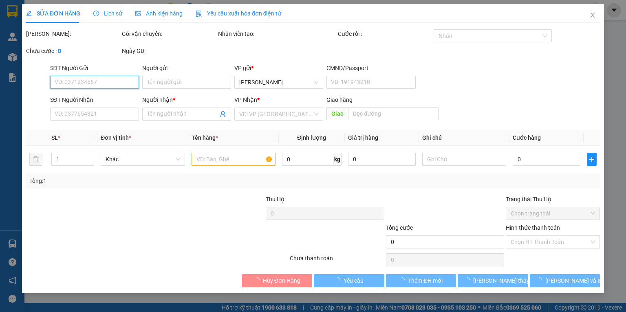
type input "0979277955"
type input "A BÍCH"
type input "0963448005"
type input "A KHÔI"
type input "30.000"
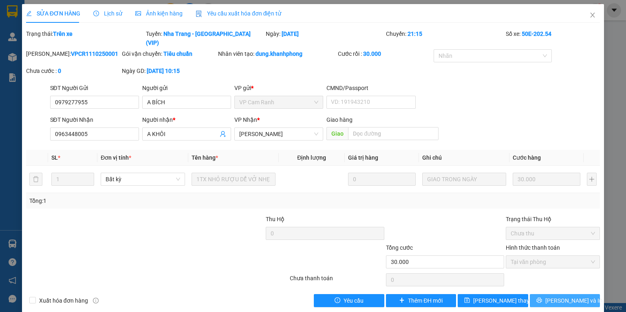
drag, startPoint x: 535, startPoint y: 292, endPoint x: 551, endPoint y: 315, distance: 28.1
click at [551, 312] on html "Kết quả tìm kiếm ( 2 ) Bộ lọc Mã ĐH Trạng thái Món hàng Thu hộ Tổng cước Chưa c…" at bounding box center [313, 156] width 626 height 312
click at [539, 294] on button "[PERSON_NAME] và In" at bounding box center [565, 300] width 71 height 13
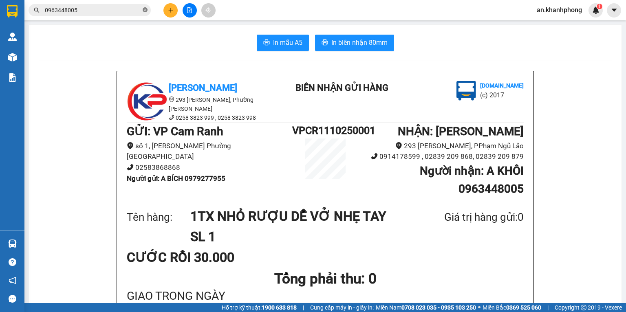
click at [143, 11] on icon "close-circle" at bounding box center [145, 9] width 5 height 5
click at [130, 15] on span at bounding box center [90, 10] width 122 height 12
click at [128, 9] on input "text" at bounding box center [93, 10] width 96 height 9
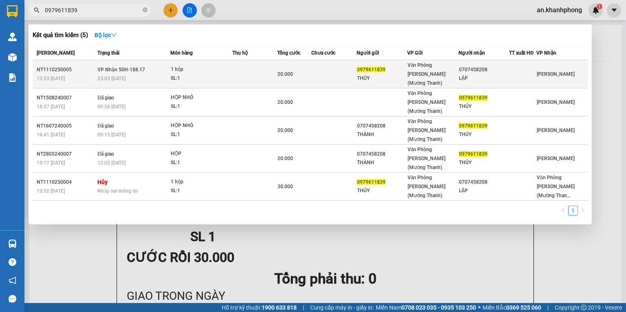
type input "0979611839"
click at [324, 69] on td at bounding box center [334, 74] width 45 height 28
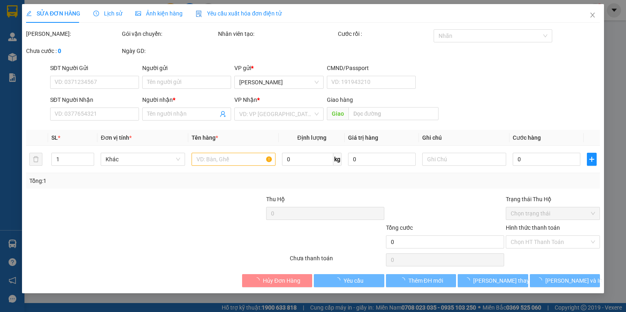
type input "0979611839"
type input "THÚY"
type input "0707458208"
type input "LẬP"
type input "20.000"
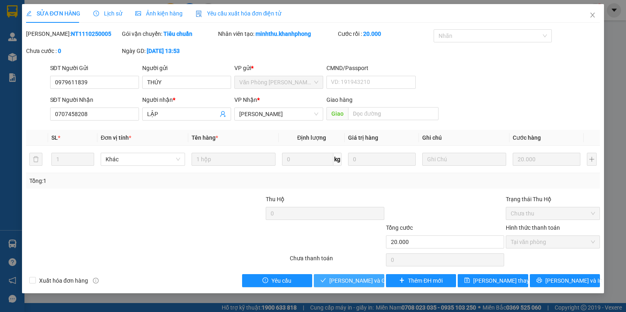
click at [354, 278] on span "[PERSON_NAME] và Giao hàng" at bounding box center [368, 280] width 78 height 9
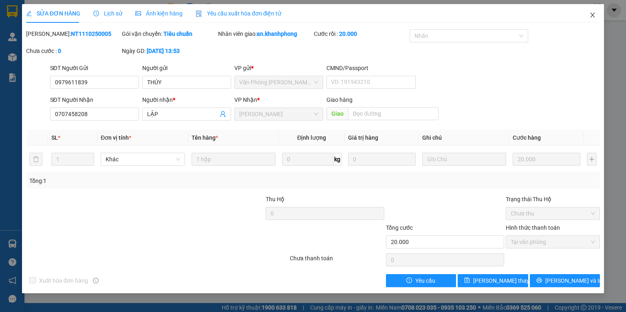
click at [591, 13] on icon "close" at bounding box center [593, 15] width 4 height 5
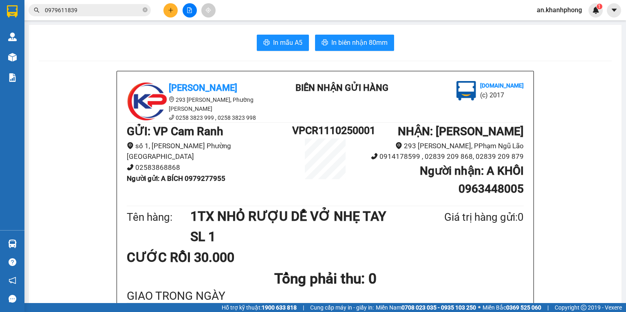
click at [128, 9] on input "0979611839" at bounding box center [93, 10] width 96 height 9
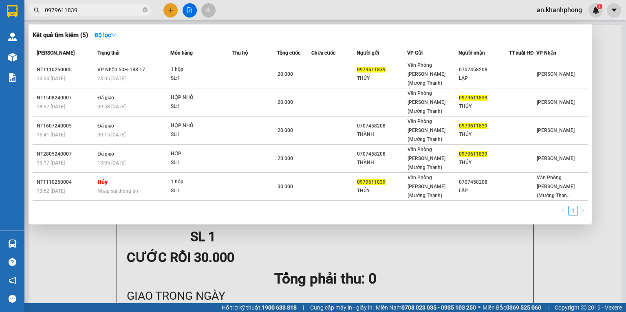
click at [128, 9] on input "0979611839" at bounding box center [93, 10] width 96 height 9
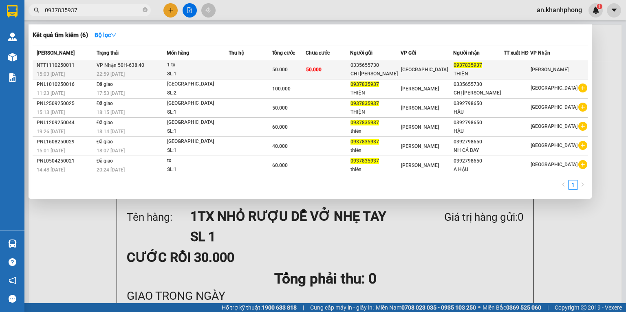
type input "0937835937"
click at [343, 71] on td "50.000" at bounding box center [328, 69] width 44 height 19
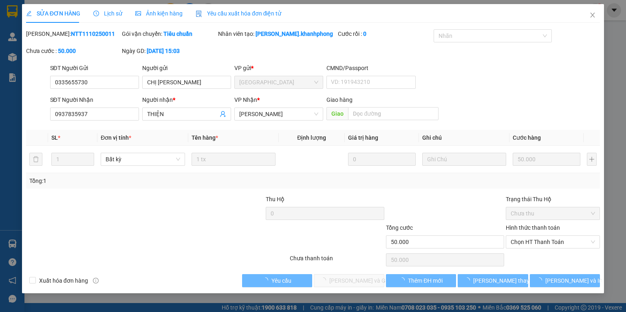
type input "0335655730"
type input "CHỊ [PERSON_NAME]"
type input "0937835937"
type input "THIỆN"
type input "50.000"
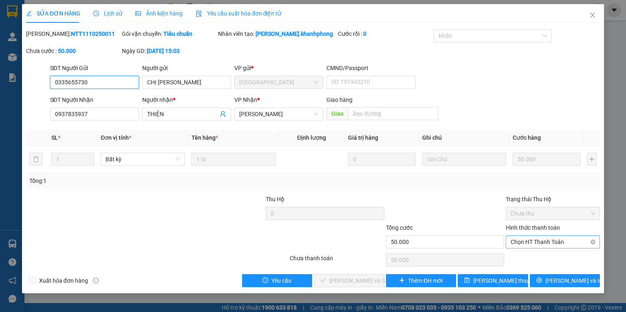
click at [524, 244] on span "Chọn HT Thanh Toán" at bounding box center [553, 242] width 84 height 12
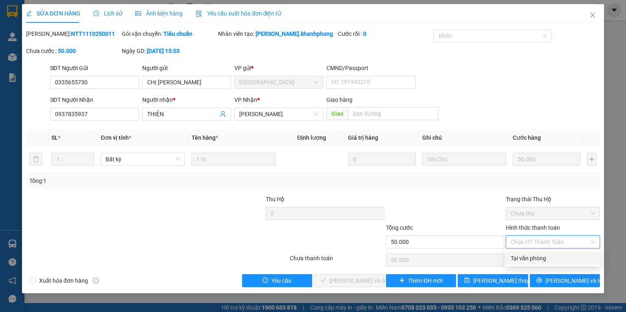
click at [522, 255] on div "Tại văn phòng" at bounding box center [553, 258] width 84 height 9
type input "0"
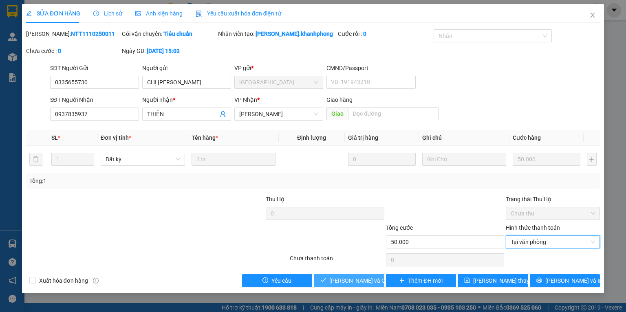
click at [362, 285] on span "[PERSON_NAME] và Giao hàng" at bounding box center [368, 280] width 78 height 9
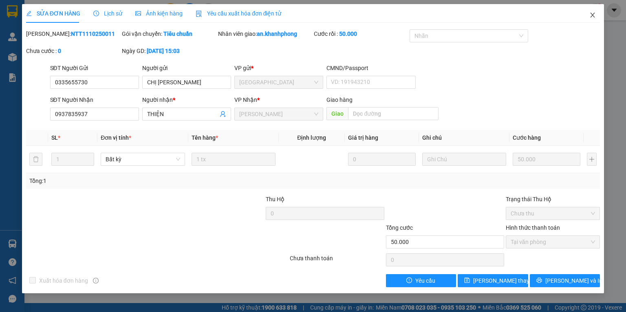
click at [588, 14] on span "Close" at bounding box center [592, 15] width 23 height 23
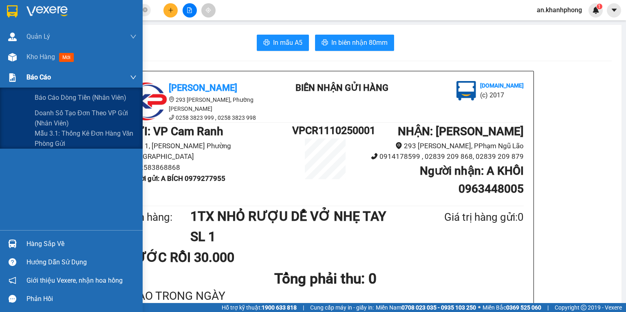
click at [35, 78] on span "Báo cáo" at bounding box center [39, 77] width 24 height 10
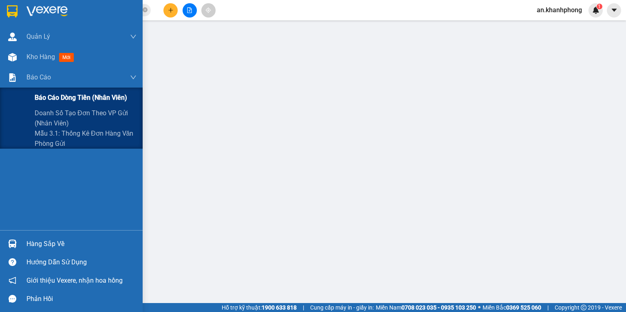
click at [83, 97] on span "Báo cáo dòng tiền (nhân viên)" at bounding box center [81, 98] width 93 height 10
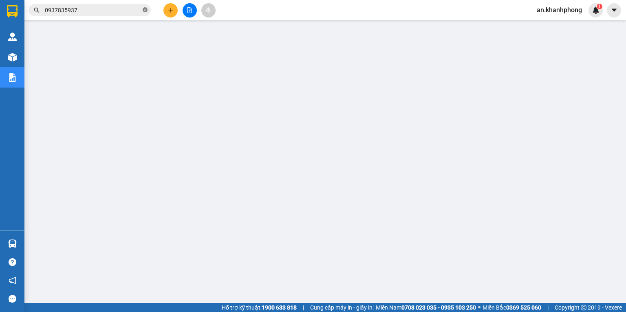
click at [146, 11] on icon "close-circle" at bounding box center [145, 9] width 5 height 5
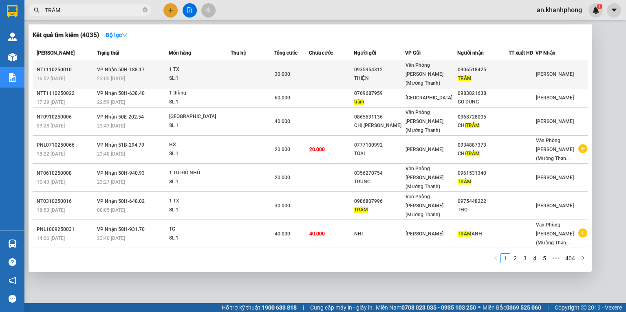
type input "TRÂM"
click at [366, 66] on div "0935954312" at bounding box center [379, 70] width 51 height 9
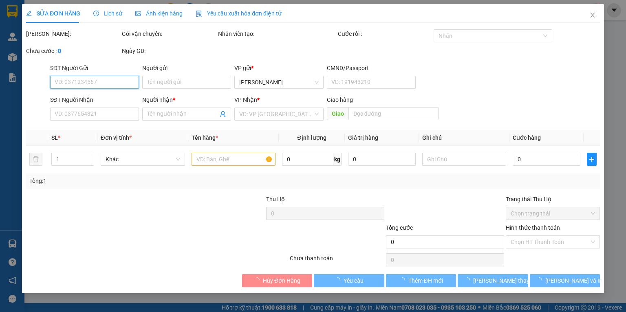
type input "0935954312"
type input "THIỆN"
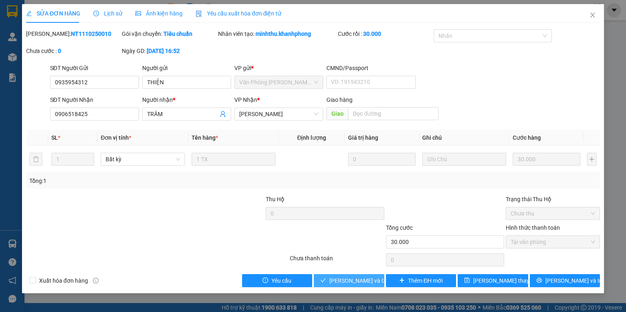
click at [358, 286] on button "[PERSON_NAME] và Giao hàng" at bounding box center [349, 280] width 71 height 13
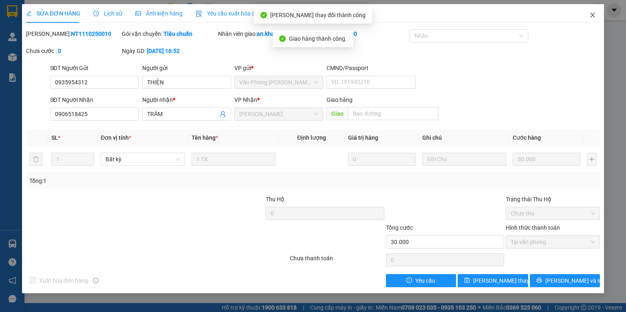
click at [592, 15] on icon "close" at bounding box center [593, 15] width 4 height 5
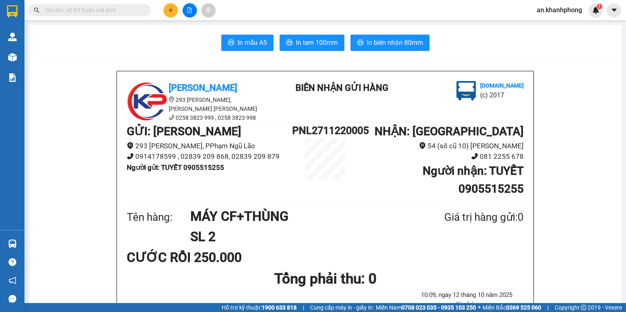
click at [73, 15] on span at bounding box center [90, 10] width 122 height 12
click at [73, 13] on input "text" at bounding box center [93, 10] width 96 height 9
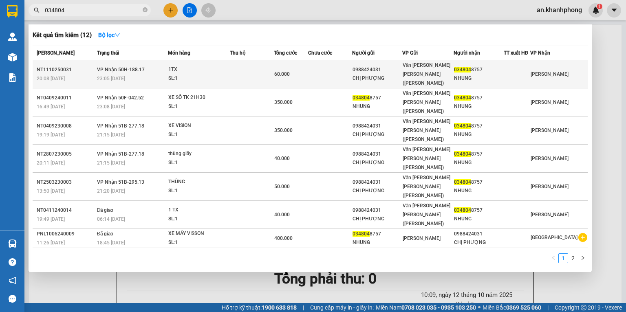
type input "034804"
click at [317, 67] on td at bounding box center [330, 74] width 44 height 28
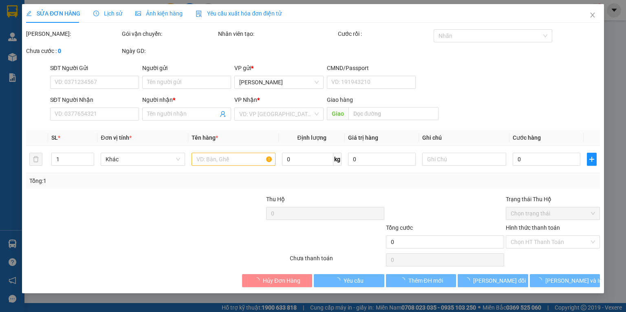
type input "0988424031"
type input "CHỊ PHƯỢNG"
type input "0348048757"
type input "NHUNG"
type input "60.000"
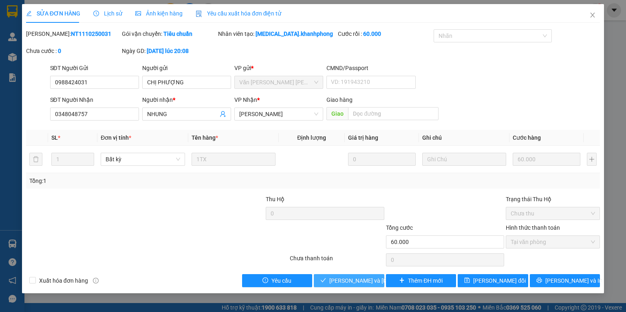
click at [349, 278] on span "[PERSON_NAME] và Giao hàng" at bounding box center [384, 280] width 110 height 9
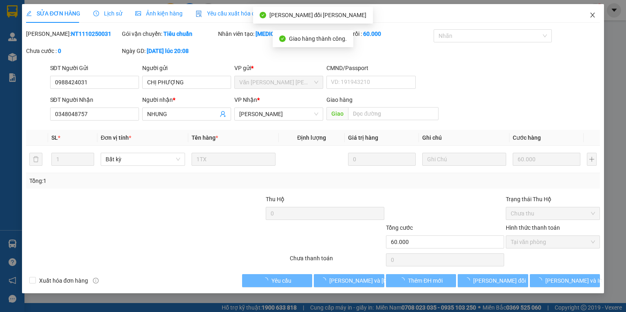
click at [595, 20] on span "Close" at bounding box center [592, 15] width 23 height 23
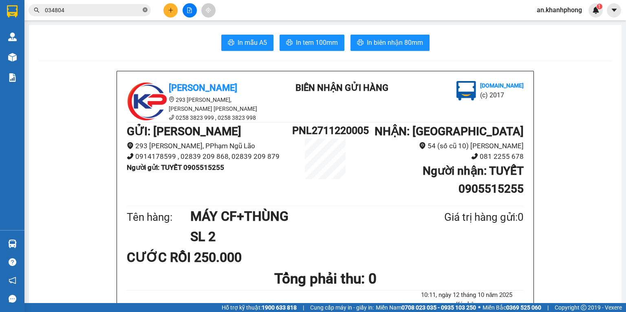
click at [146, 10] on icon "close-circle" at bounding box center [145, 9] width 5 height 5
click at [173, 10] on icon "plus" at bounding box center [171, 10] width 6 height 6
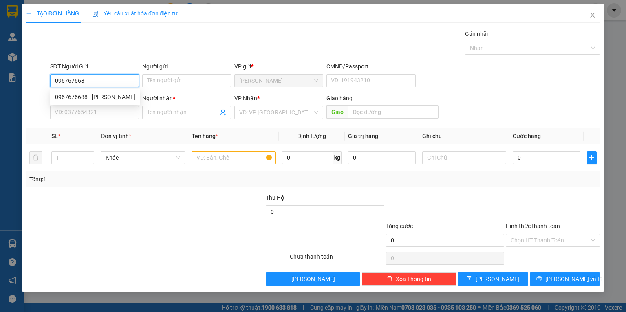
type input "0967676688"
click at [97, 93] on div "0967676688 - LÂM" at bounding box center [95, 97] width 80 height 9
type input "LÂM"
type input "0967676688"
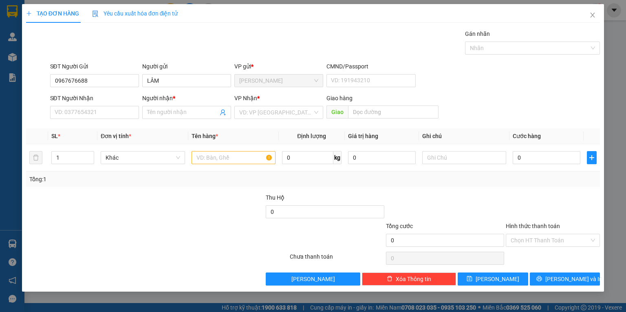
click at [93, 121] on div "SĐT Người Nhận VD: 0377654321" at bounding box center [94, 108] width 89 height 29
click at [97, 108] on input "SĐT Người Nhận" at bounding box center [94, 112] width 89 height 13
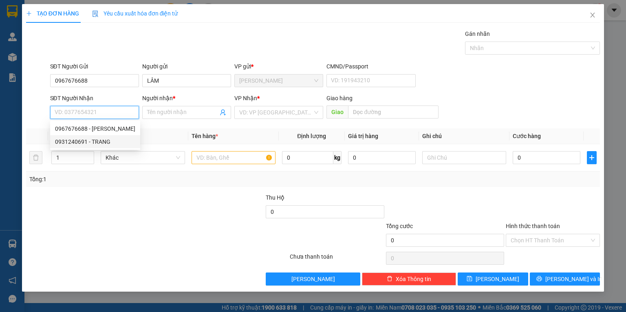
click at [92, 141] on div "0931240691 - TRANG" at bounding box center [95, 141] width 80 height 9
type input "0931240691"
type input "TRANG"
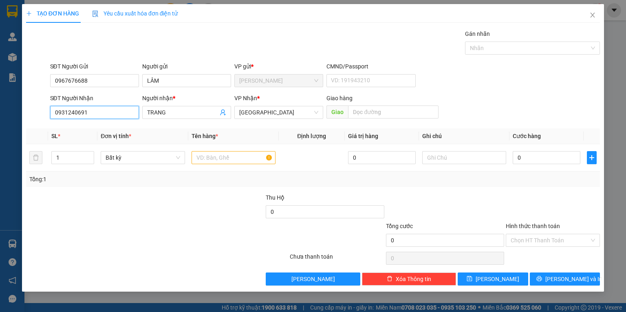
drag, startPoint x: 87, startPoint y: 113, endPoint x: 63, endPoint y: 115, distance: 24.1
click at [63, 115] on input "0931240691" at bounding box center [94, 112] width 89 height 13
click at [88, 179] on div "Tổng: 1" at bounding box center [135, 179] width 213 height 9
click at [205, 160] on input "text" at bounding box center [234, 157] width 84 height 13
type input "HỘP"
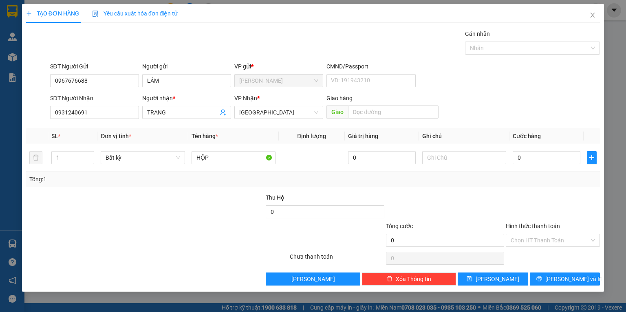
click at [175, 181] on div "Tổng: 1" at bounding box center [135, 179] width 213 height 9
click at [570, 153] on input "0" at bounding box center [547, 157] width 68 height 13
type input "2"
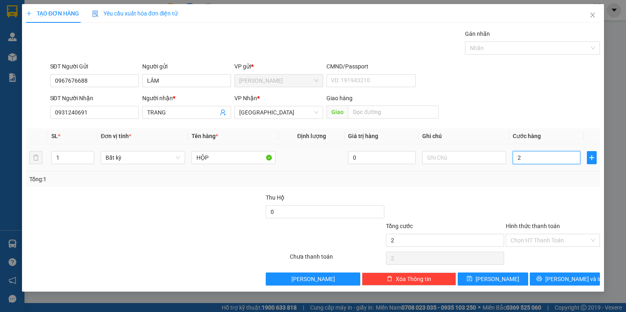
type input "20"
type input "20.000"
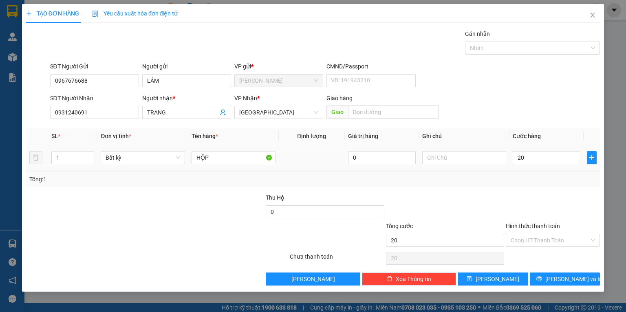
type input "20.000"
click at [555, 185] on div "Tổng: 1" at bounding box center [313, 179] width 574 height 15
click at [557, 274] on button "[PERSON_NAME] và In" at bounding box center [565, 279] width 71 height 13
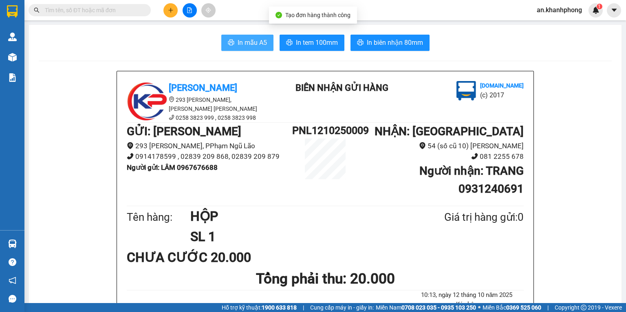
click at [223, 44] on button "In mẫu A5" at bounding box center [247, 43] width 52 height 16
